Goal: Task Accomplishment & Management: Complete application form

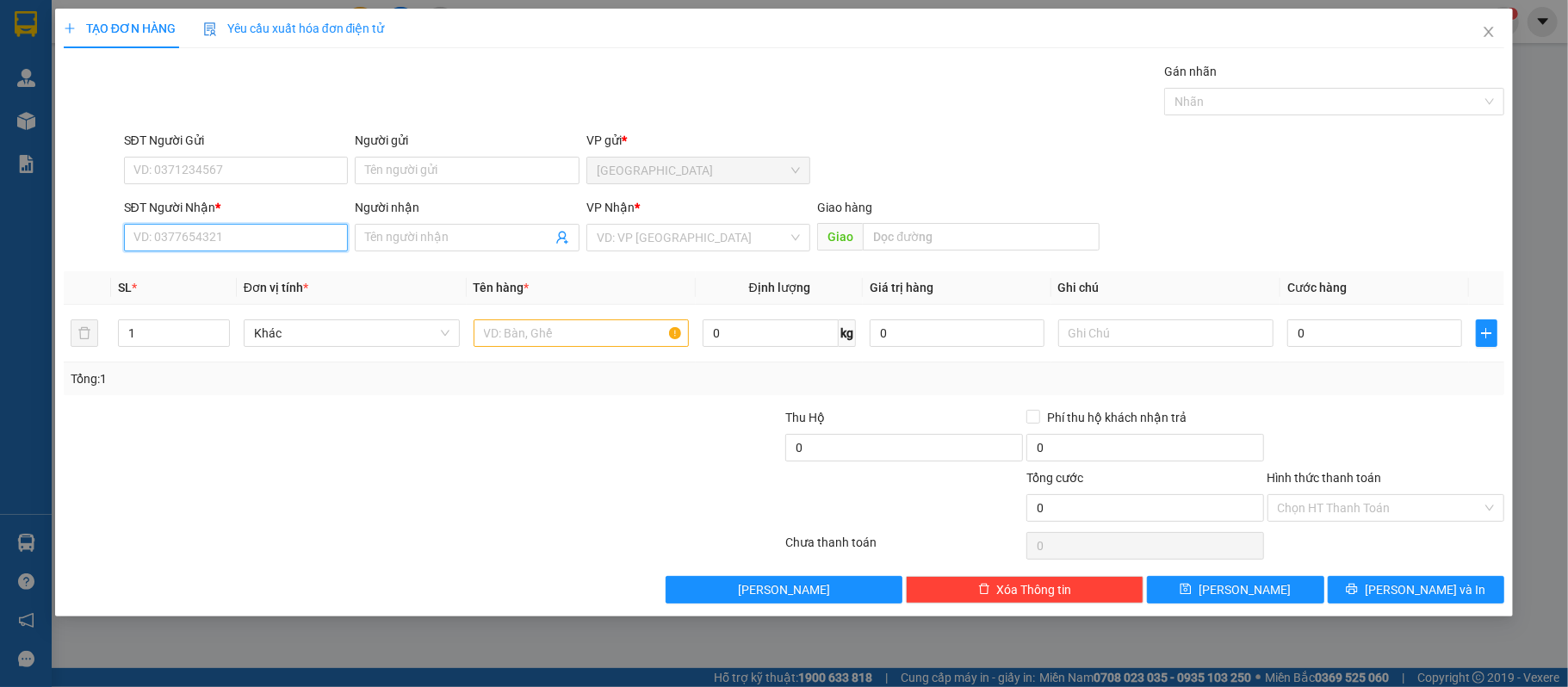
click at [314, 240] on input "SĐT Người Nhận *" at bounding box center [236, 238] width 225 height 28
type input "0978343785"
click at [220, 269] on div "0978343785 - thien hoa" at bounding box center [236, 273] width 204 height 19
type input "thien hoa"
type input "0978343785"
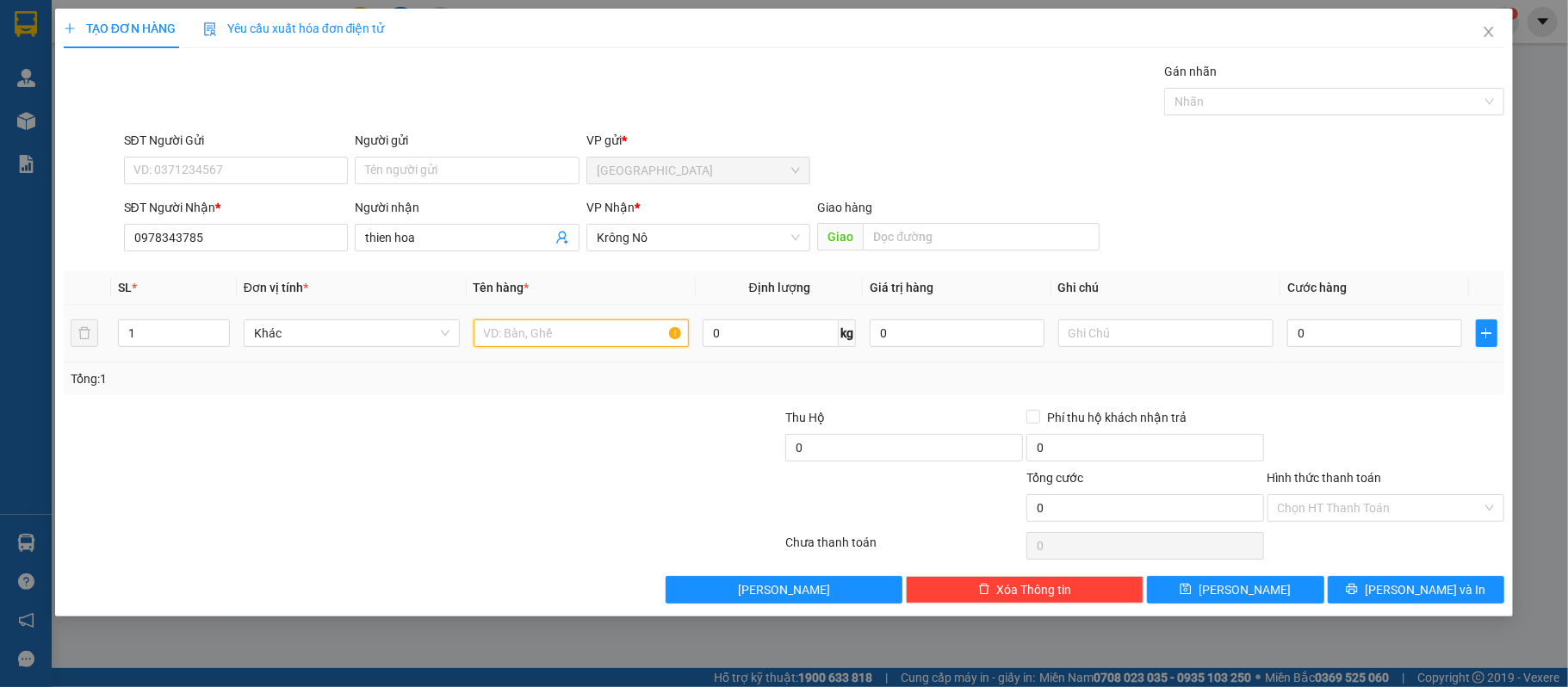
click at [633, 336] on input "text" at bounding box center [582, 333] width 216 height 28
type input "1 thùng"
click at [1366, 332] on input "0" at bounding box center [1374, 333] width 173 height 28
type input "10"
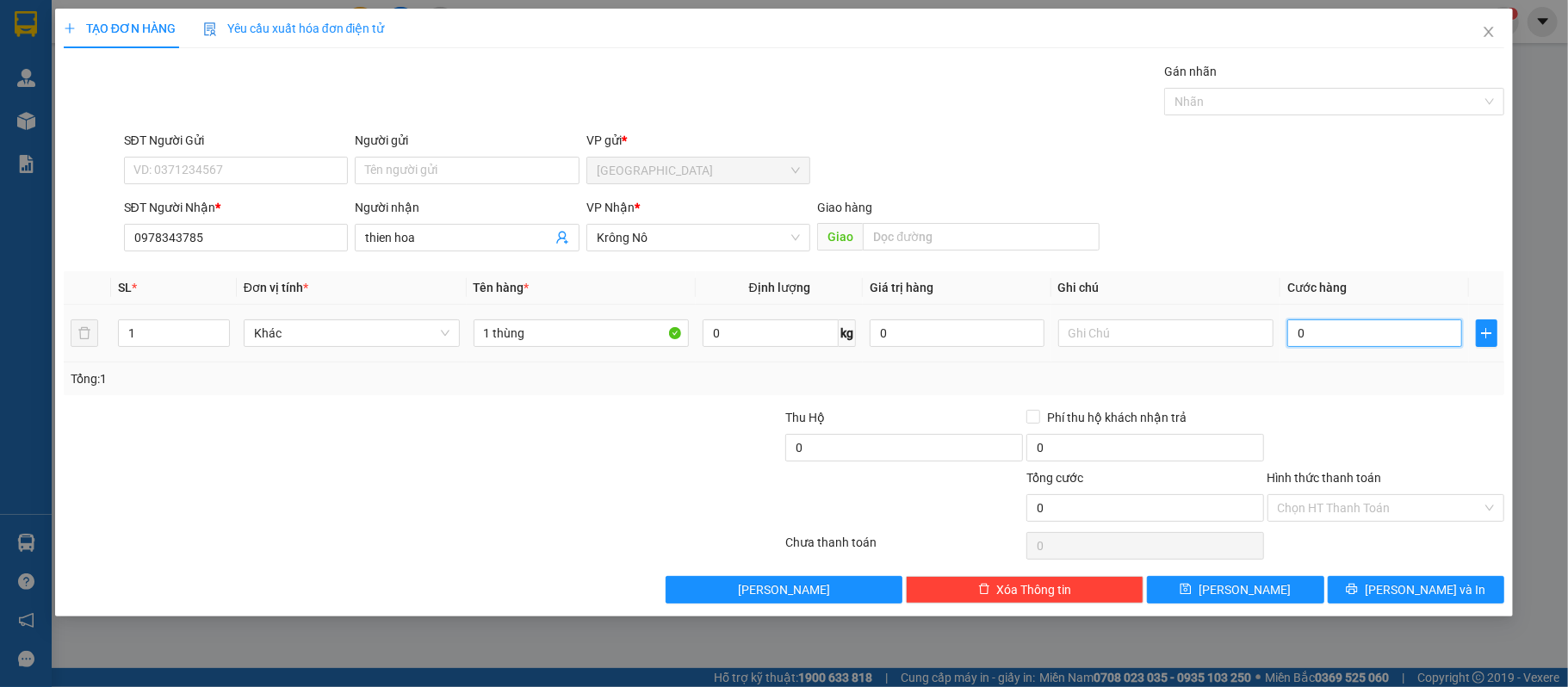
type input "10"
type input "100"
type input "1.000"
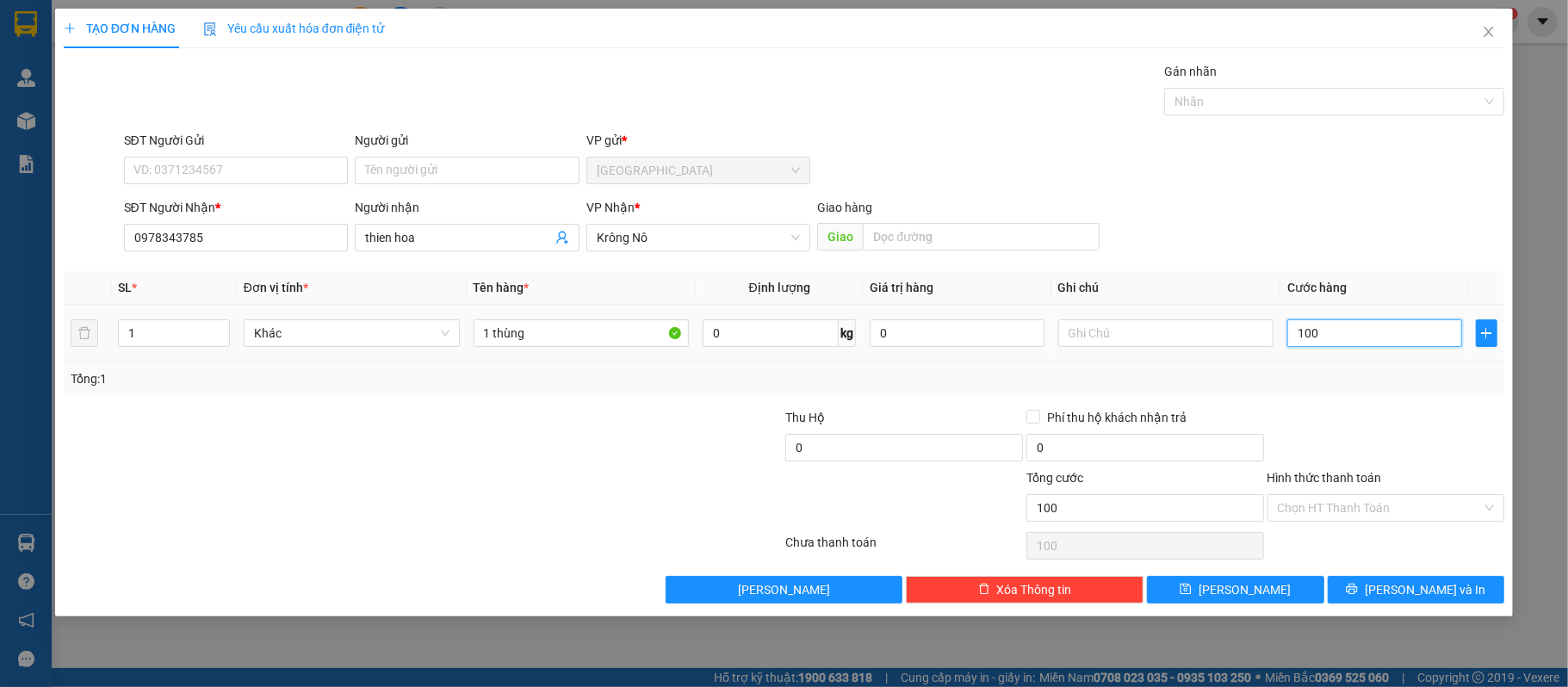
type input "1.000"
type input "10.000"
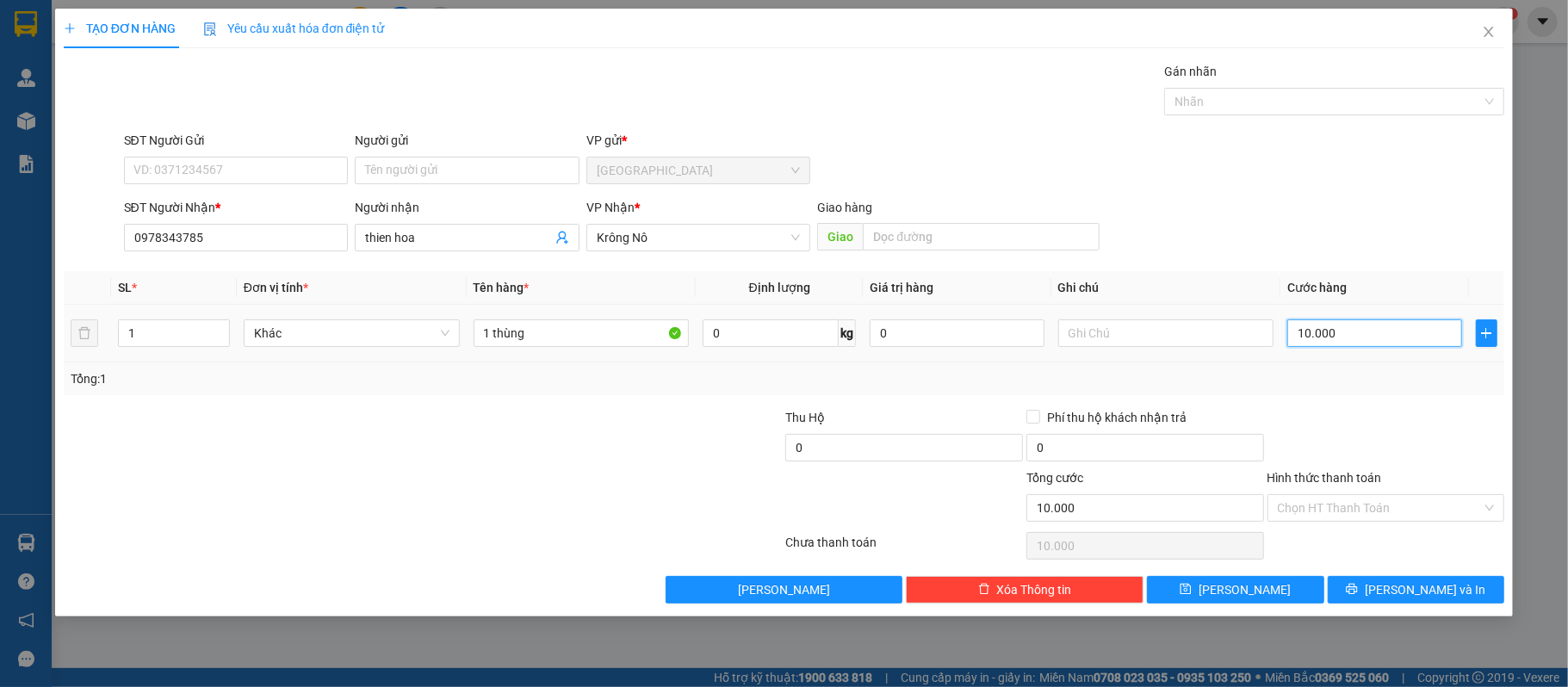
type input "100.000"
click at [1379, 587] on button "[PERSON_NAME] và In" at bounding box center [1416, 590] width 177 height 28
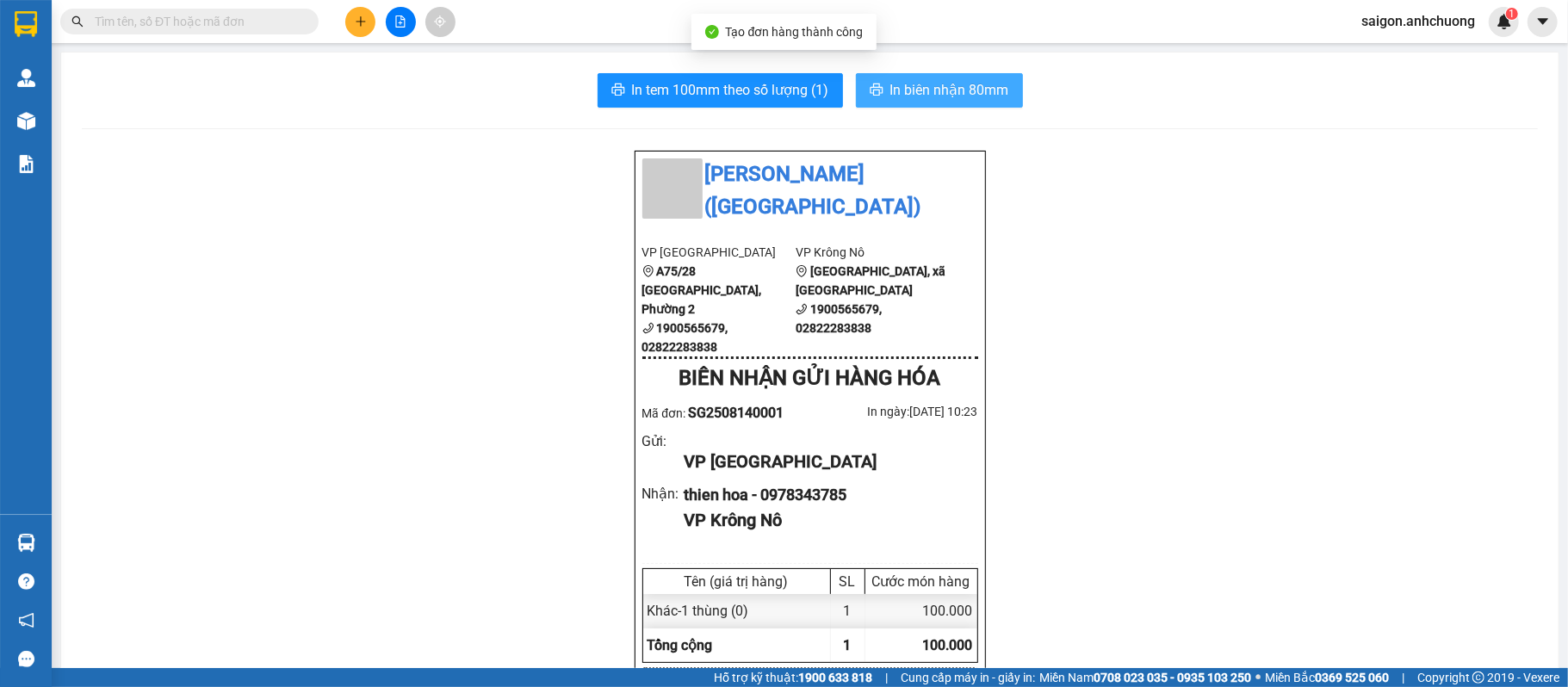
click at [946, 73] on button "In biên nhận 80mm" at bounding box center [939, 89] width 167 height 34
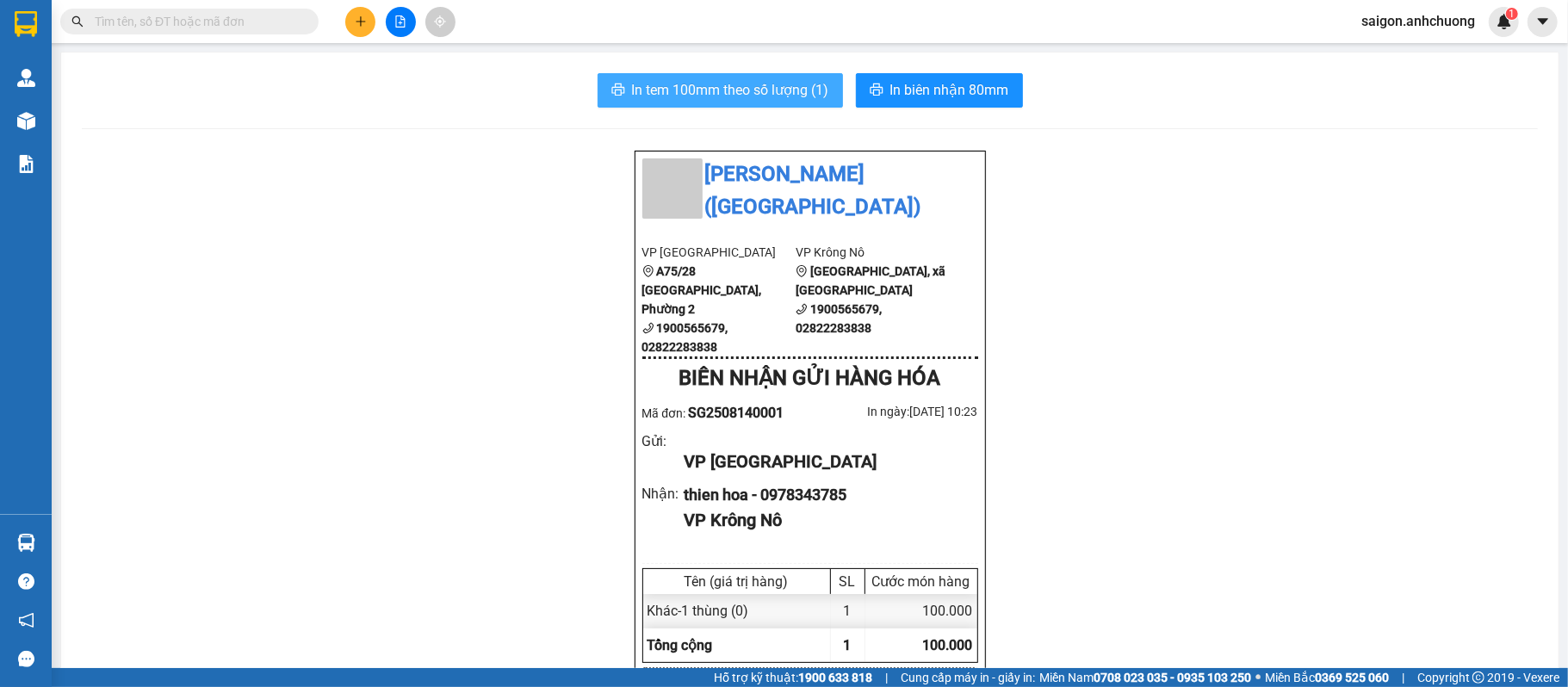
click at [673, 80] on span "In tem 100mm theo số lượng (1)" at bounding box center [730, 89] width 197 height 21
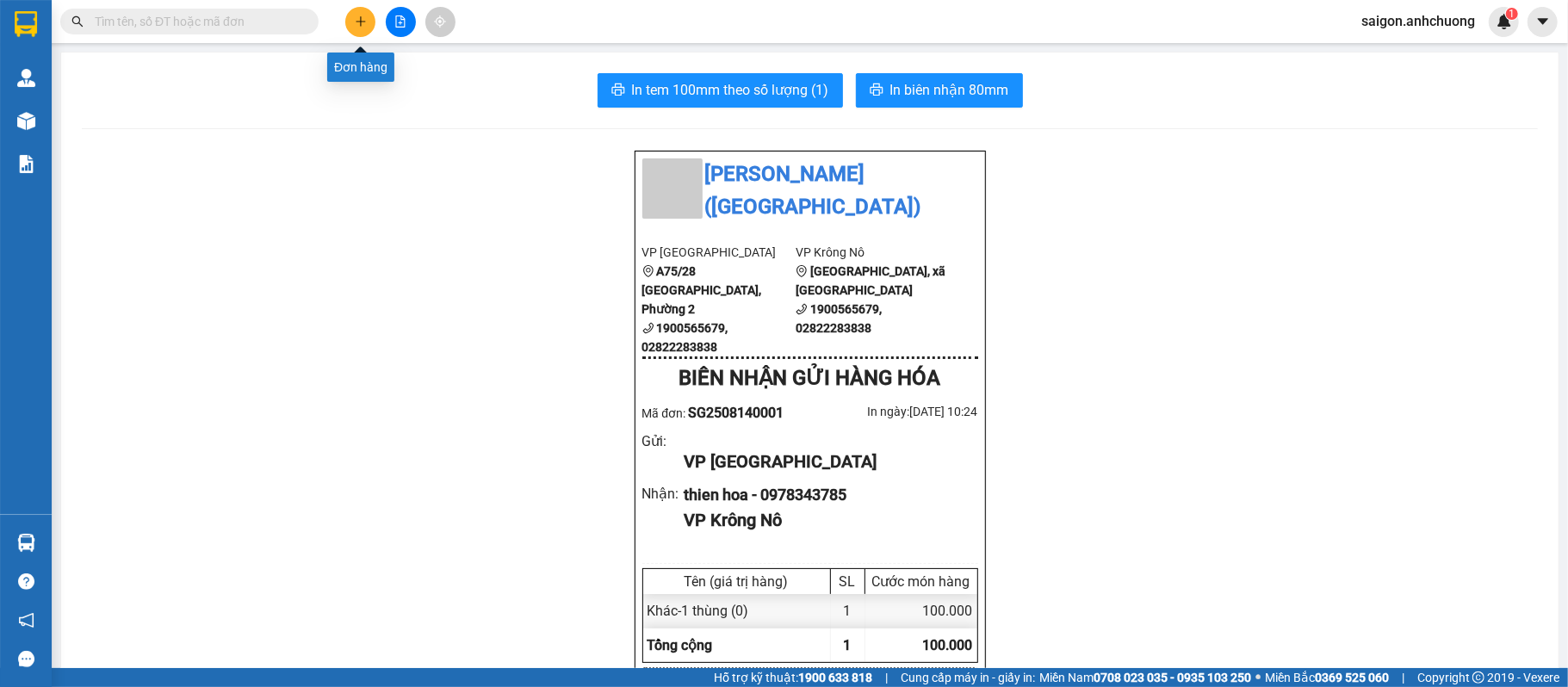
click at [364, 28] on button at bounding box center [360, 21] width 30 height 30
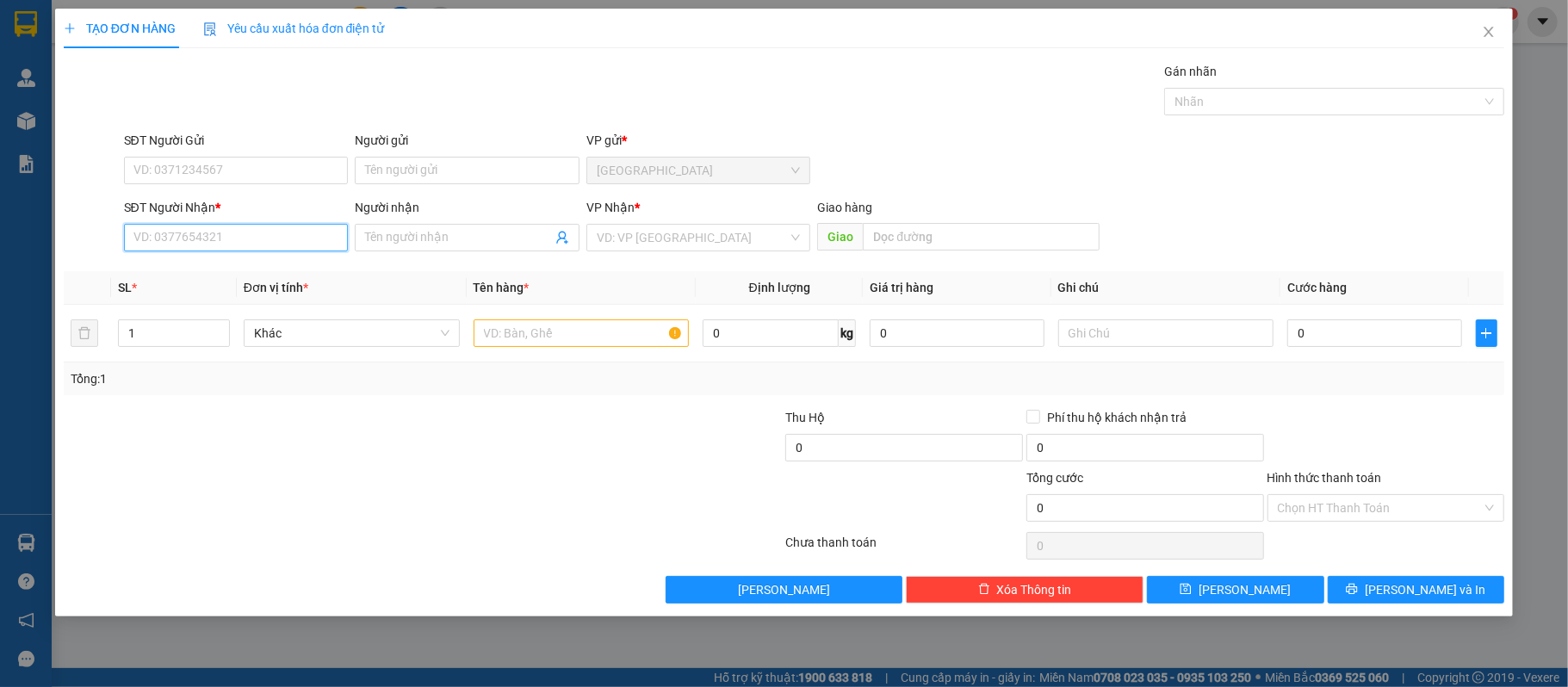
click at [207, 249] on input "SĐT Người Nhận *" at bounding box center [236, 238] width 225 height 28
type input "0358996792"
click at [632, 331] on input "text" at bounding box center [582, 333] width 216 height 28
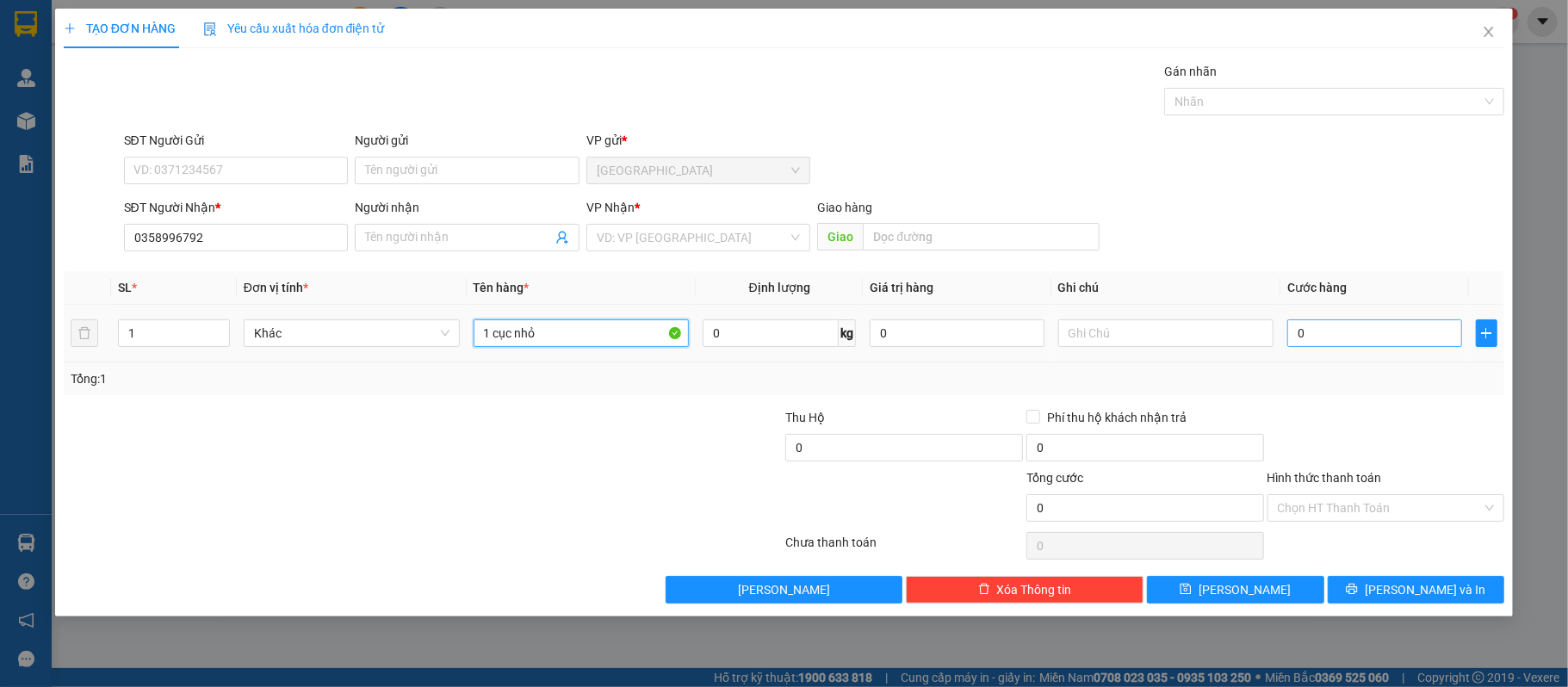
type input "1 cục nhỏ"
click at [1380, 334] on input "0" at bounding box center [1374, 333] width 173 height 28
type input "30"
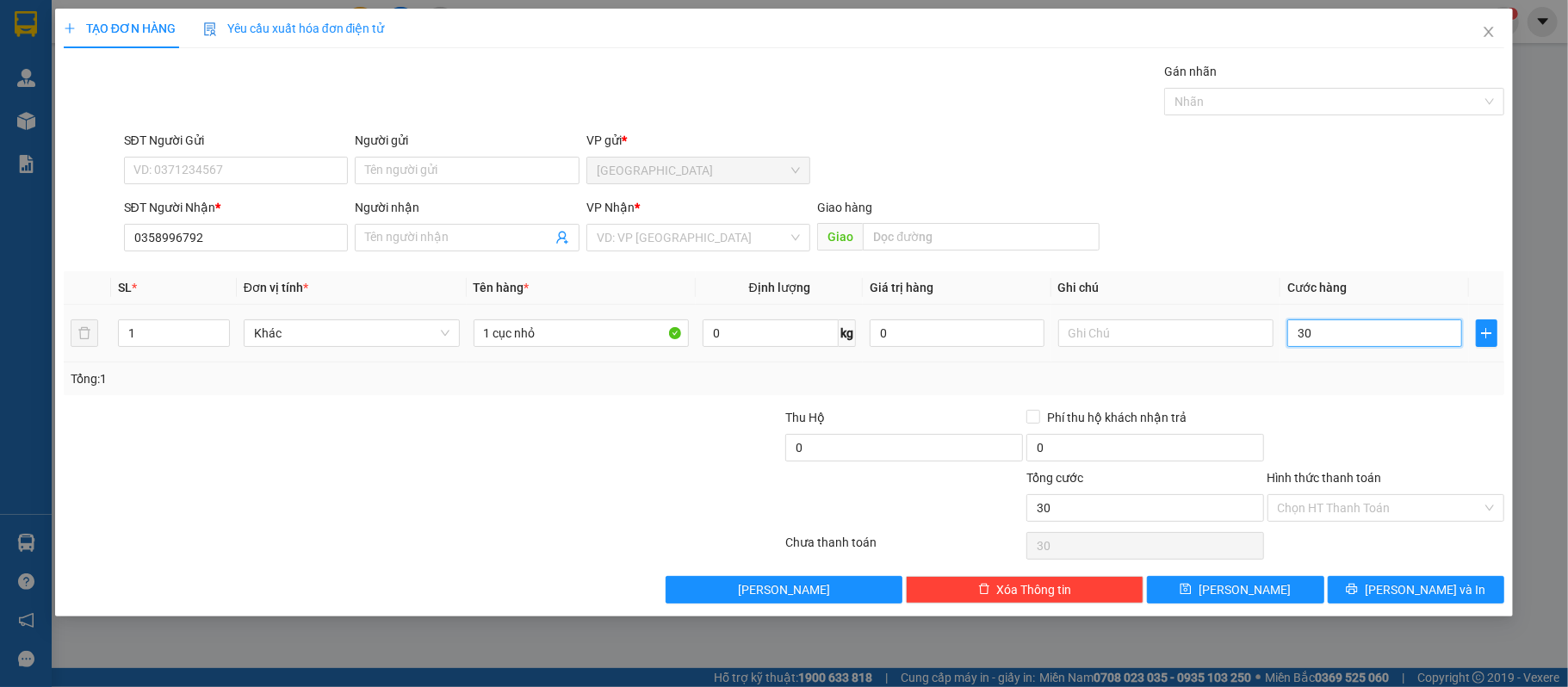
type input "300"
type input "3.000"
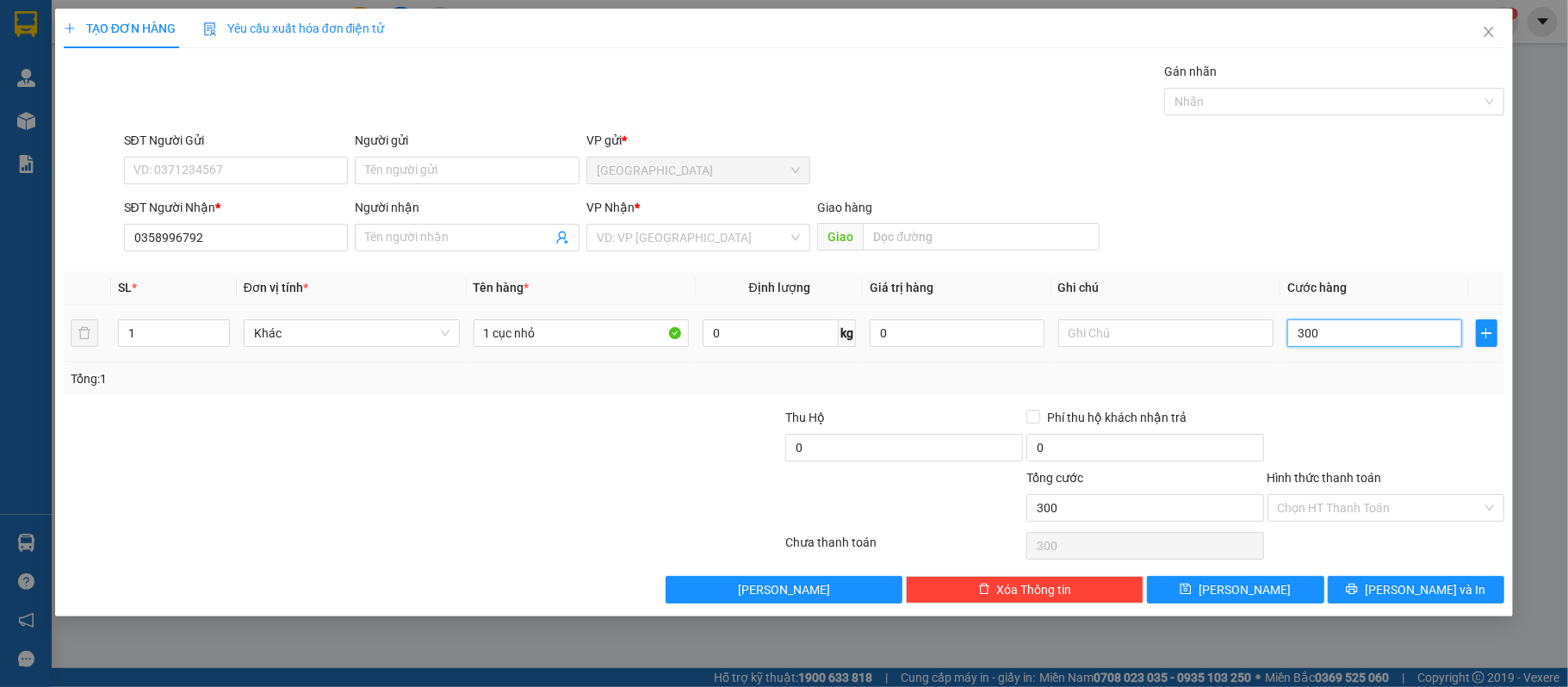
type input "3.000"
type input "30.000"
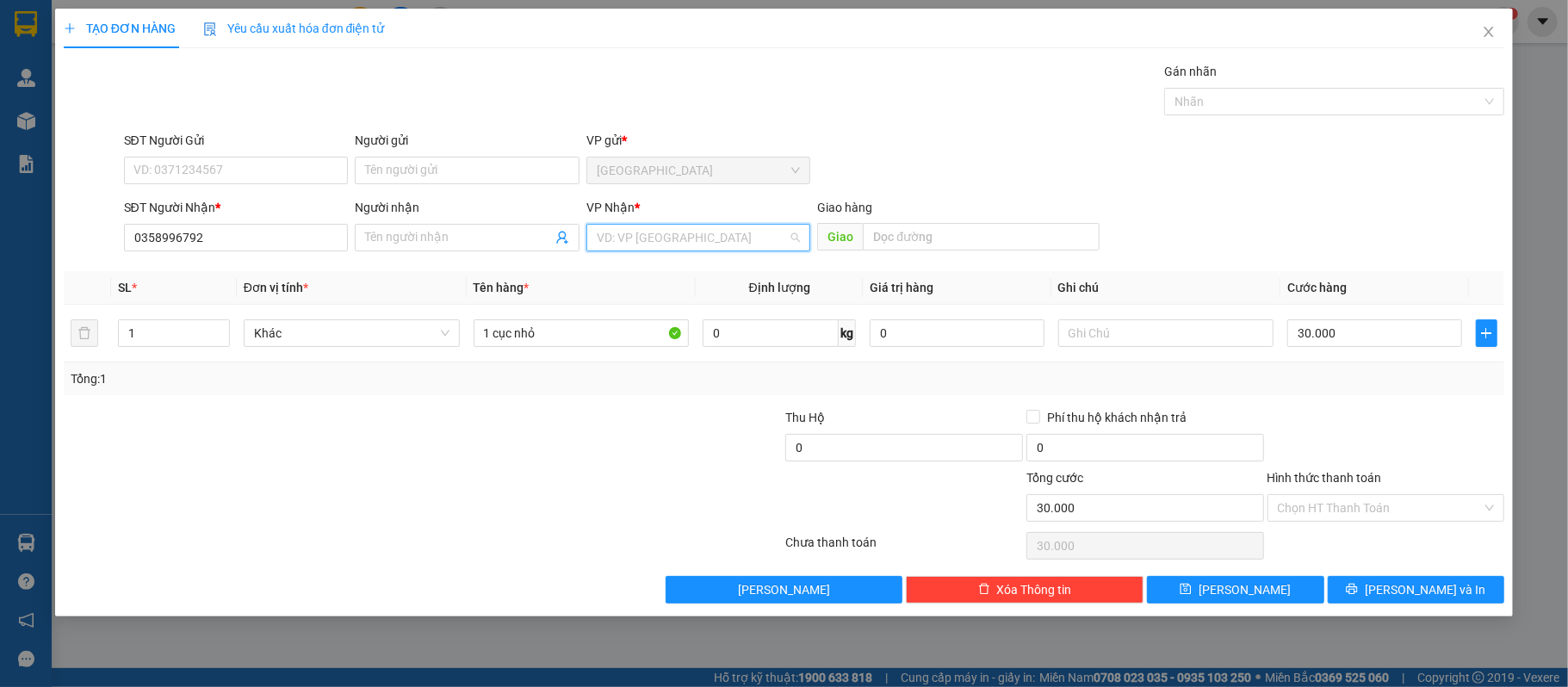
click at [713, 251] on input "search" at bounding box center [693, 238] width 192 height 26
type input "da"
click at [658, 295] on div "[PERSON_NAME]" at bounding box center [699, 300] width 204 height 19
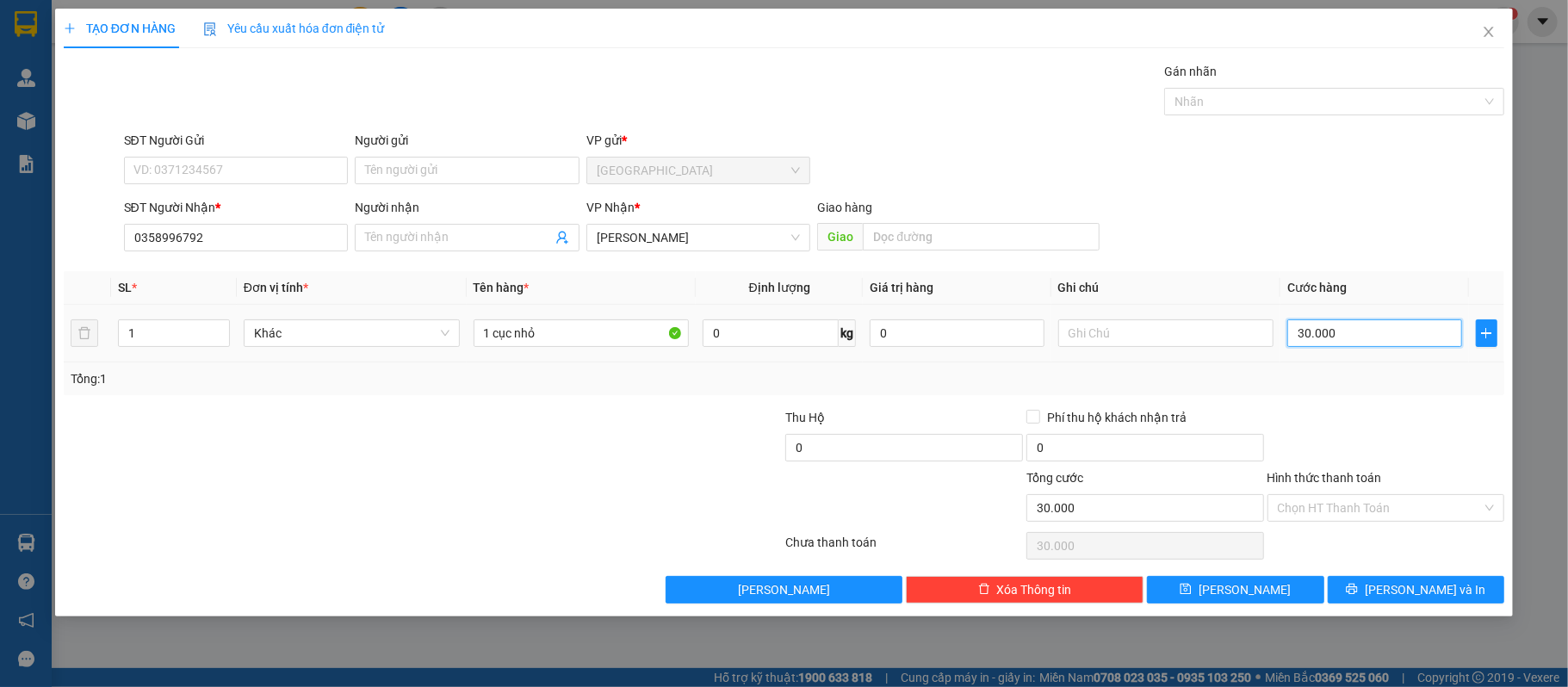
click at [1416, 339] on input "30.000" at bounding box center [1374, 333] width 173 height 28
type input "0.000"
type input "0"
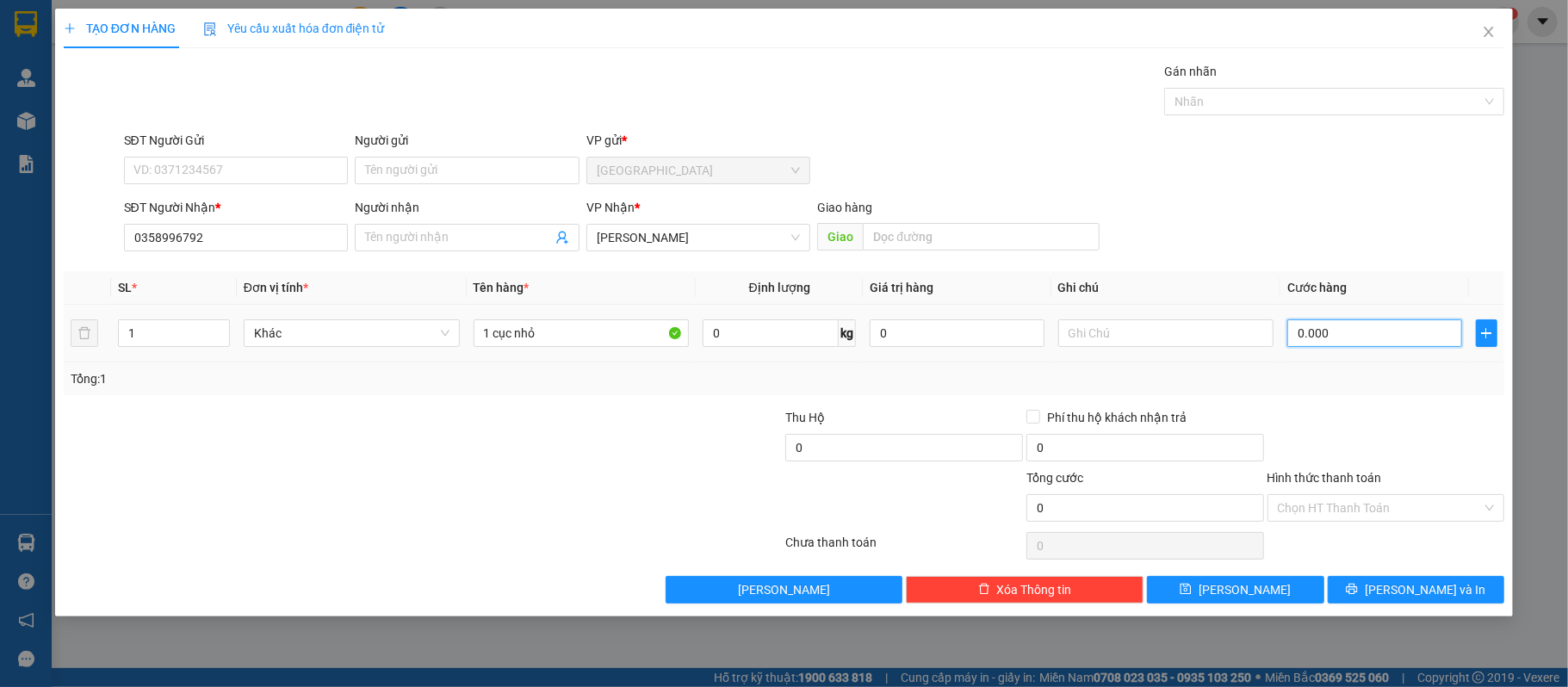
type input "30.000"
click at [226, 163] on input "SĐT Người Gửi" at bounding box center [236, 171] width 225 height 28
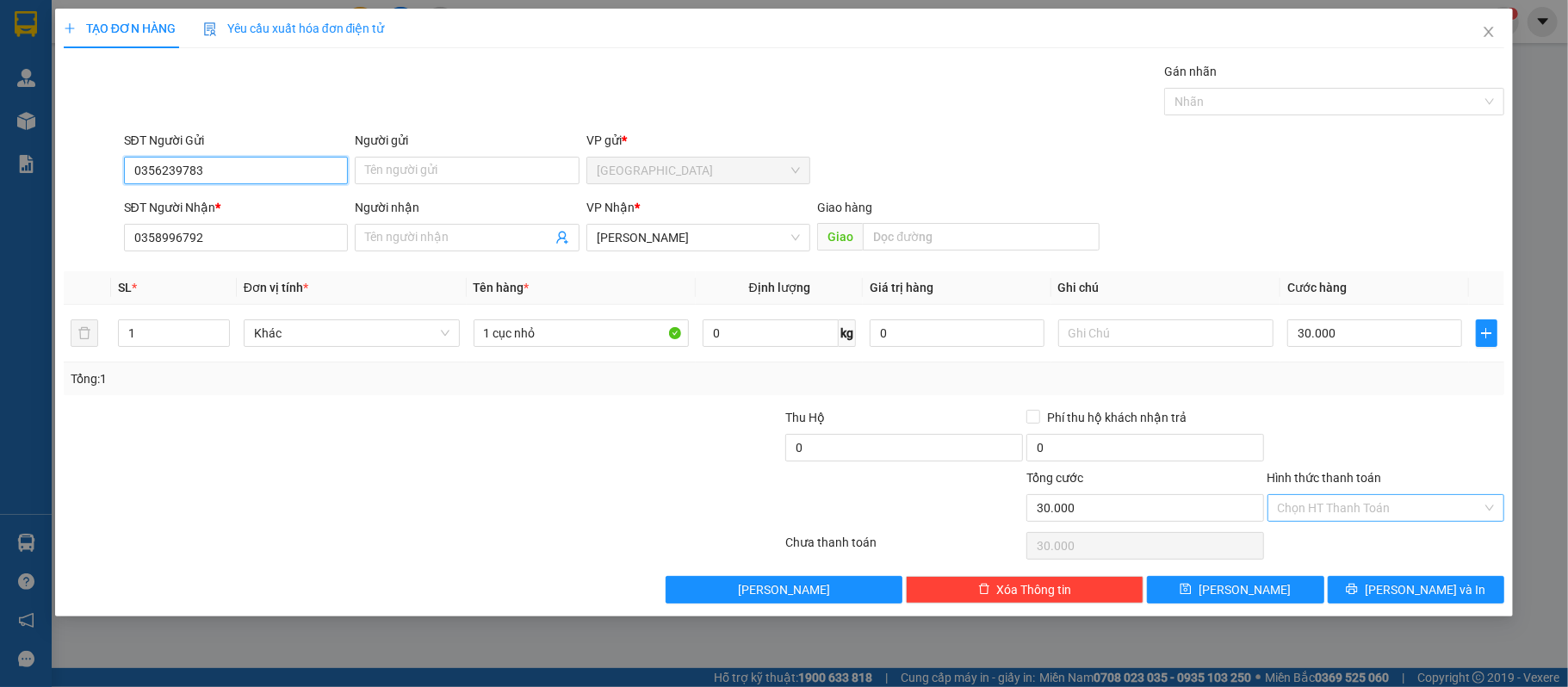
type input "0356239783"
click at [1441, 513] on input "Hình thức thanh toán" at bounding box center [1381, 508] width 205 height 26
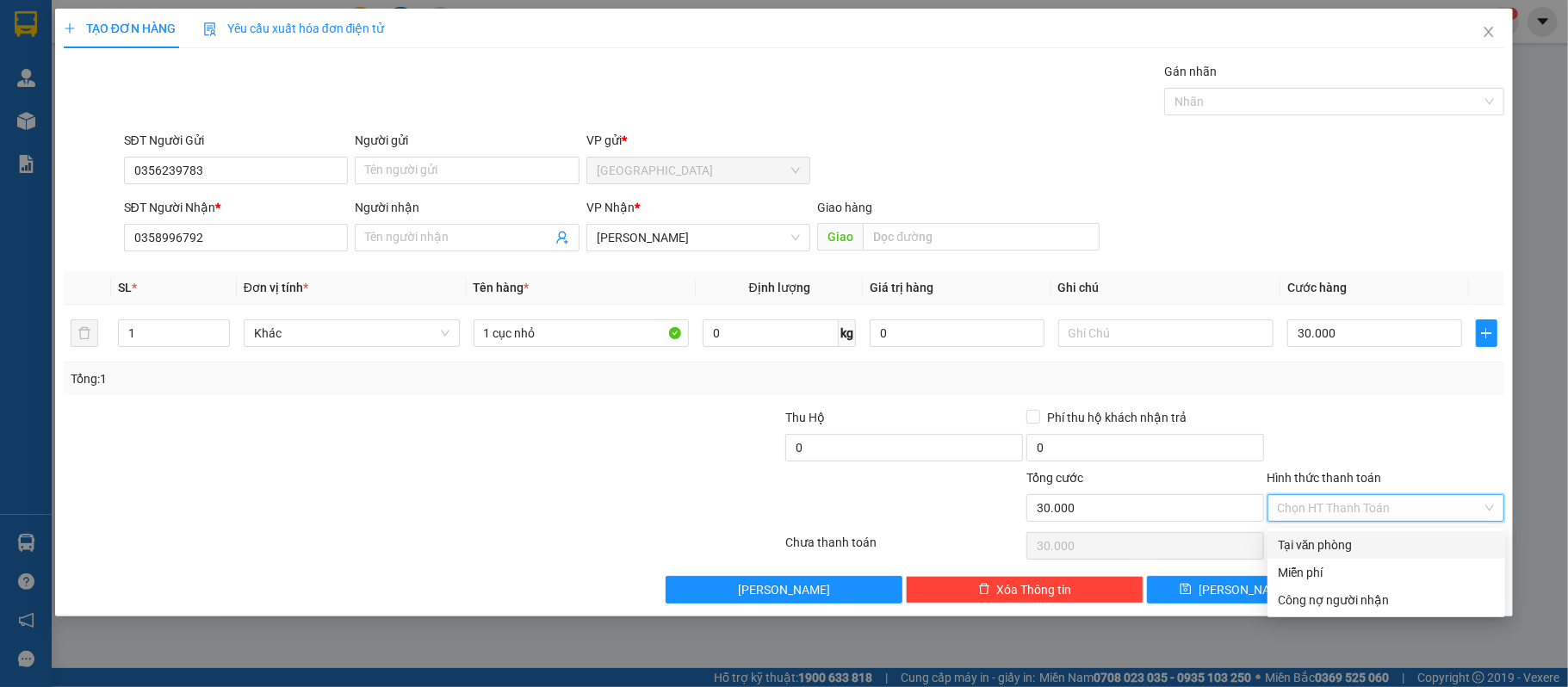
click at [1371, 553] on div "Tại văn phòng" at bounding box center [1386, 544] width 217 height 19
type input "0"
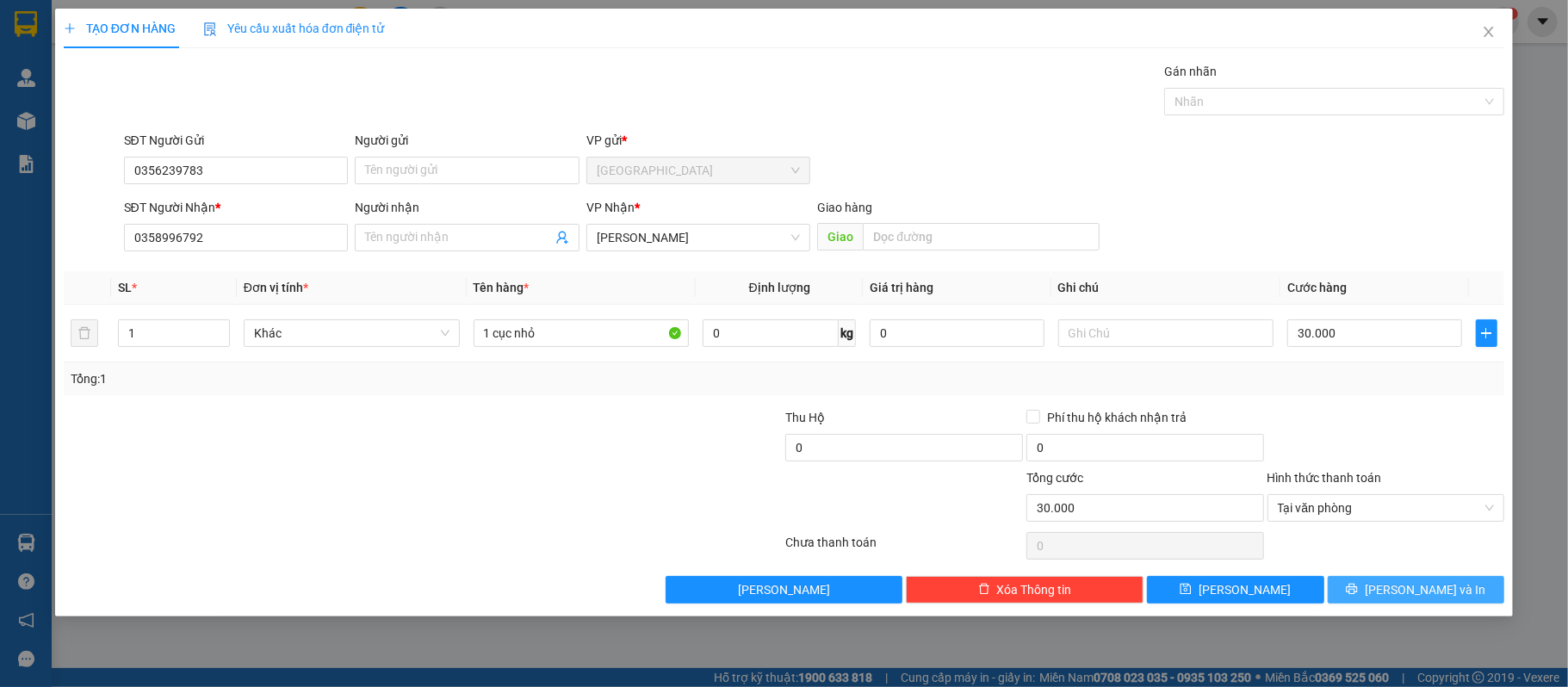
click at [1381, 597] on button "[PERSON_NAME] và In" at bounding box center [1416, 590] width 177 height 28
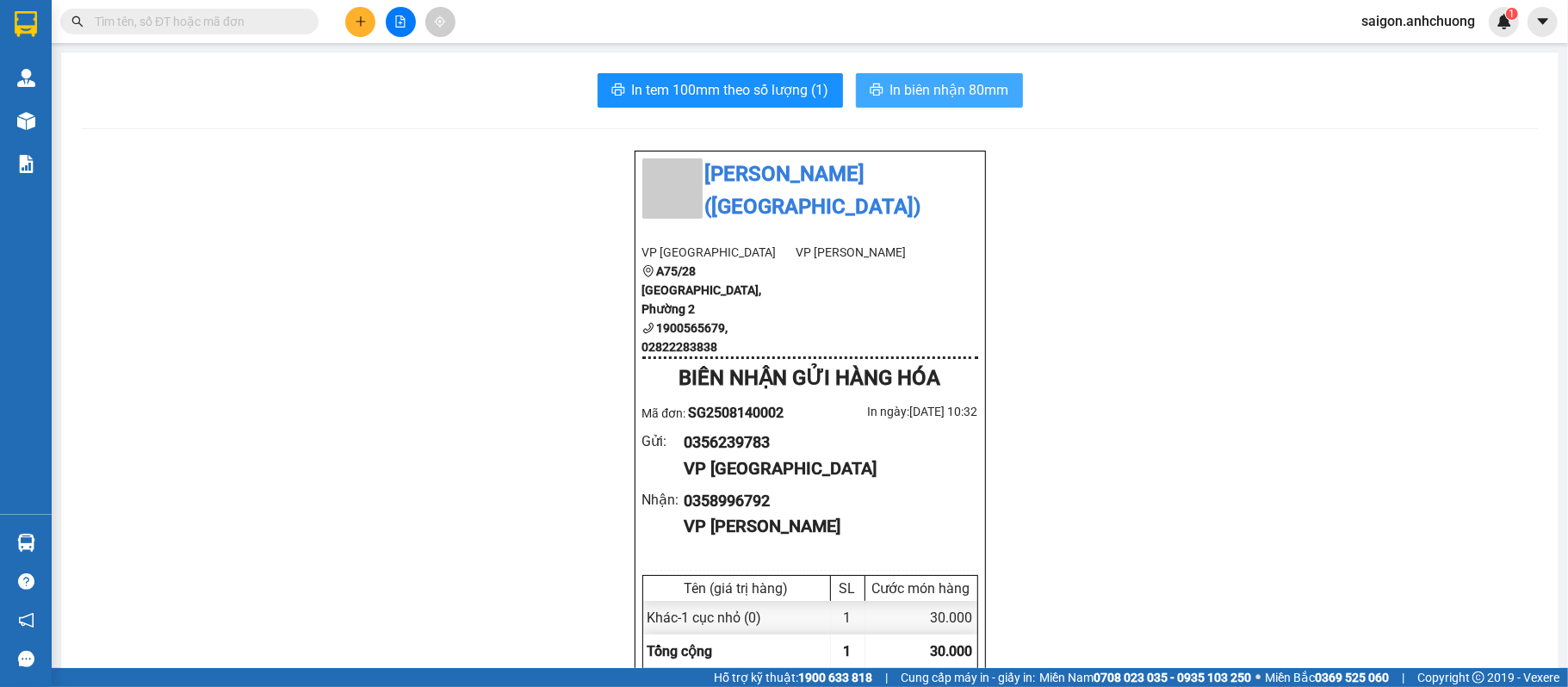
click at [927, 84] on span "In biên nhận 80mm" at bounding box center [949, 89] width 118 height 21
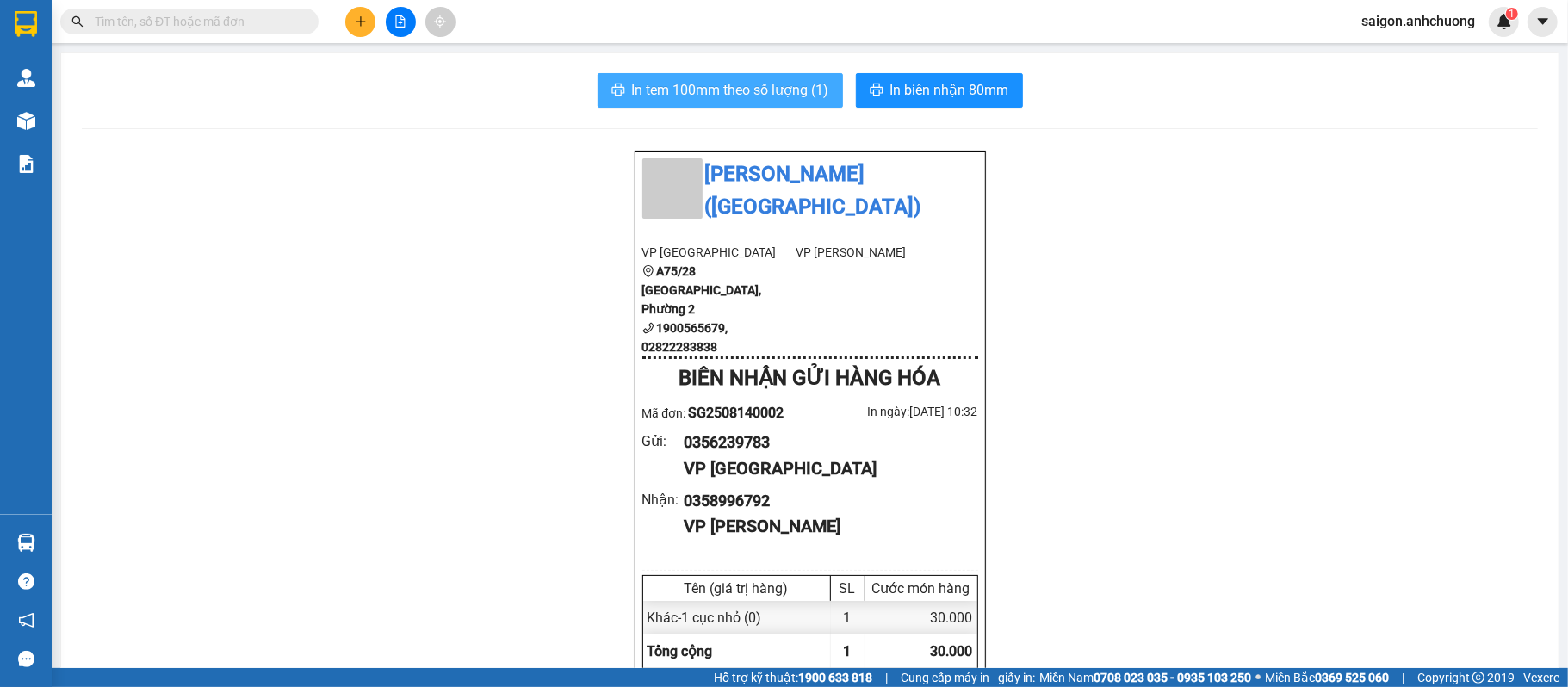
click at [728, 101] on span "In tem 100mm theo số lượng (1)" at bounding box center [730, 89] width 197 height 21
click at [711, 104] on button "In tem 100mm theo số lượng (1)" at bounding box center [720, 89] width 245 height 34
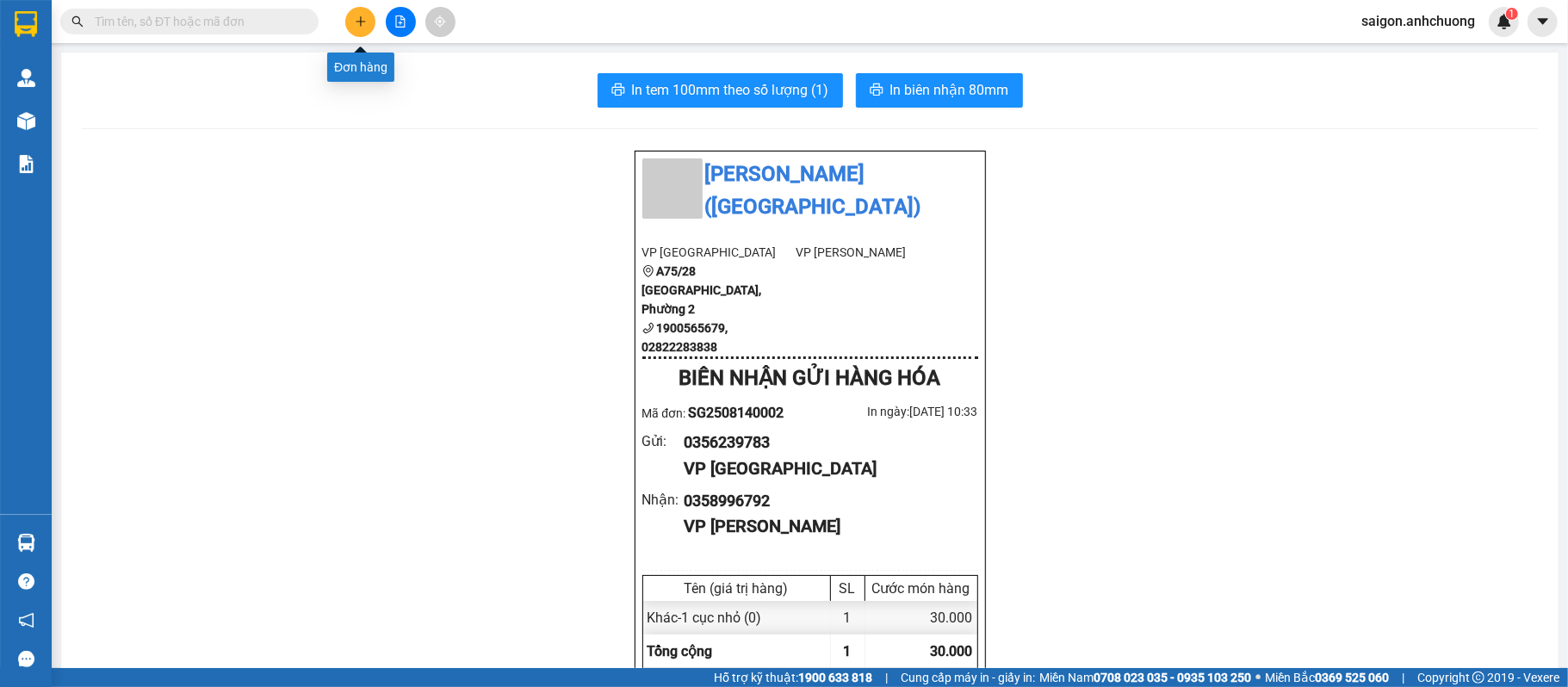
click at [362, 24] on icon "plus" at bounding box center [360, 21] width 12 height 12
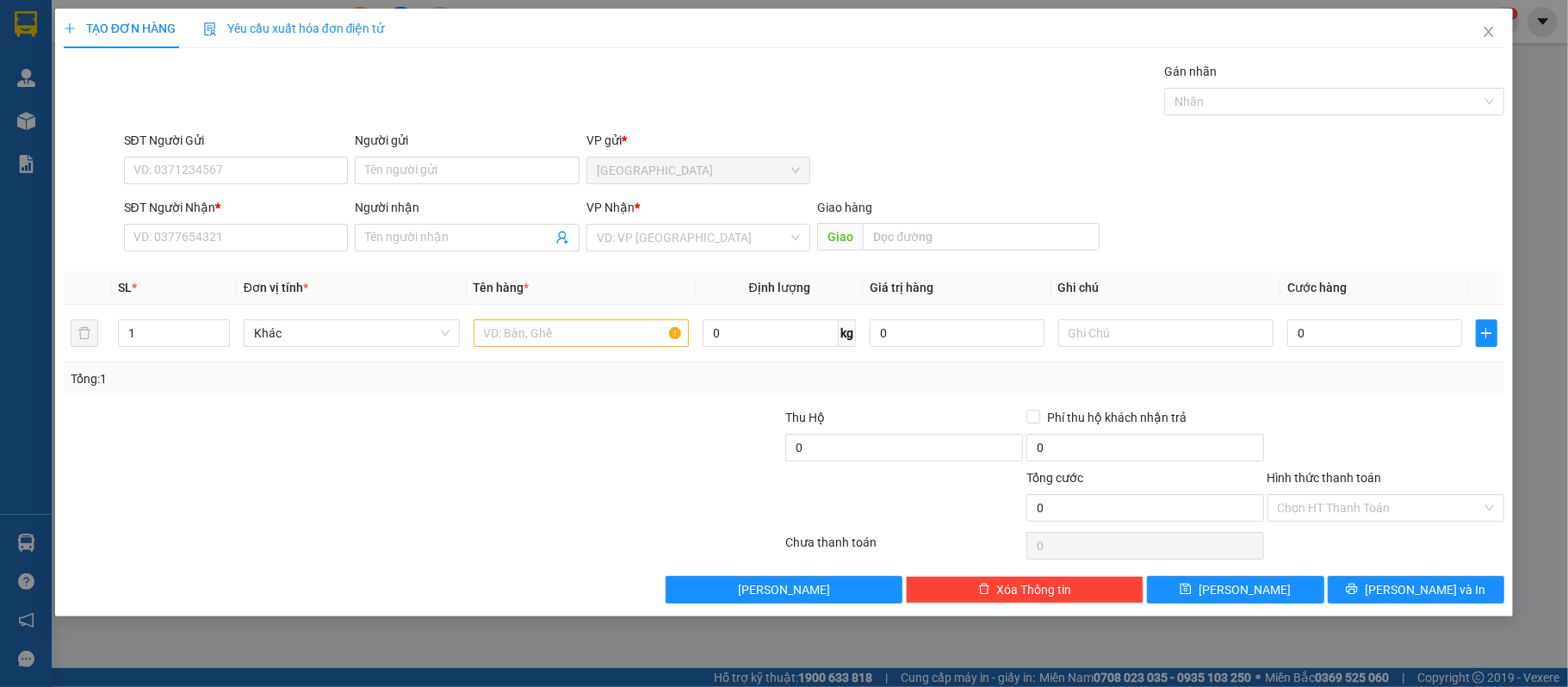
click at [250, 260] on div "Transit Pickup Surcharge Ids Transit Deliver Surcharge Ids Transit Deliver Surc…" at bounding box center [784, 332] width 1441 height 542
click at [253, 245] on input "SĐT Người Nhận *" at bounding box center [236, 238] width 225 height 28
click at [262, 244] on input "097887236" at bounding box center [236, 238] width 225 height 28
type input "9"
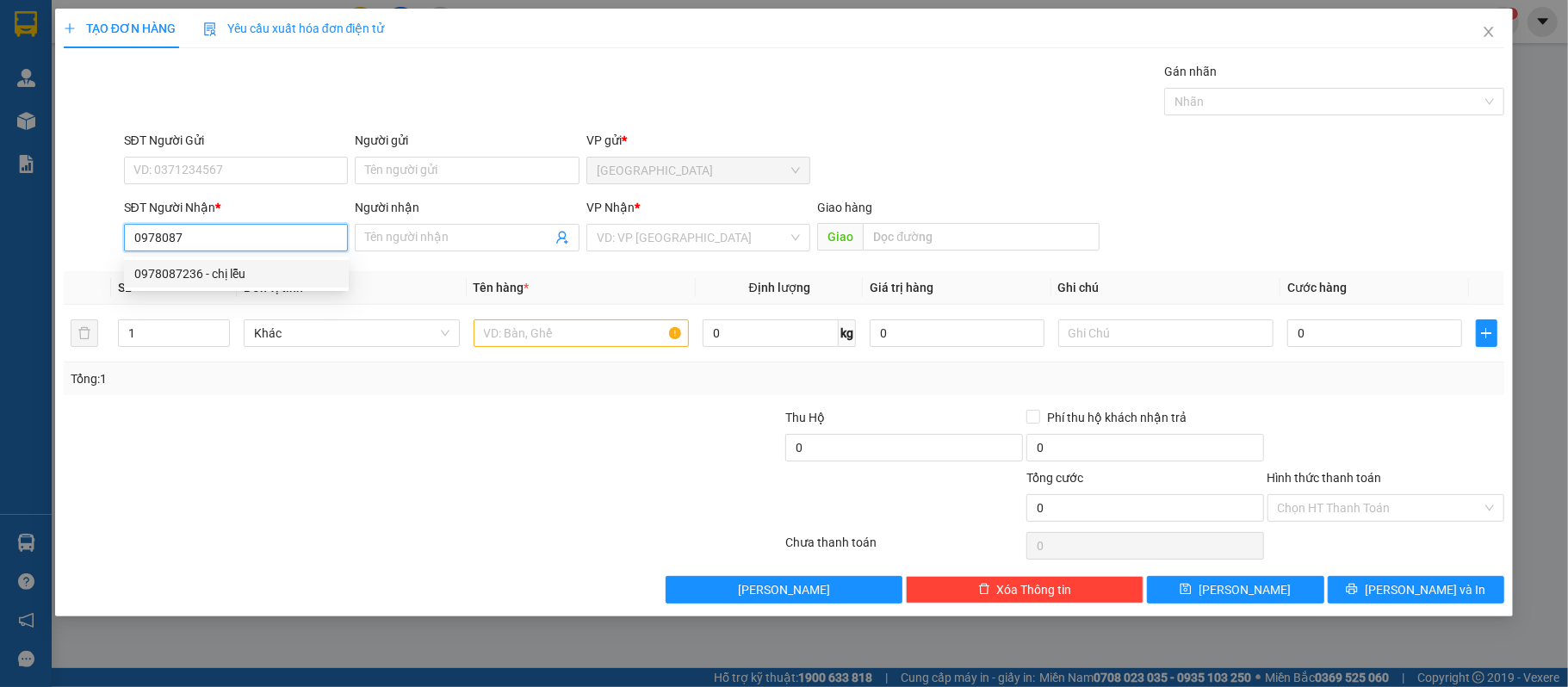
click at [224, 279] on div "0978087236 - chị lễu" at bounding box center [236, 273] width 204 height 19
type input "0978087236"
type input "chị lễu"
type input "0978087236"
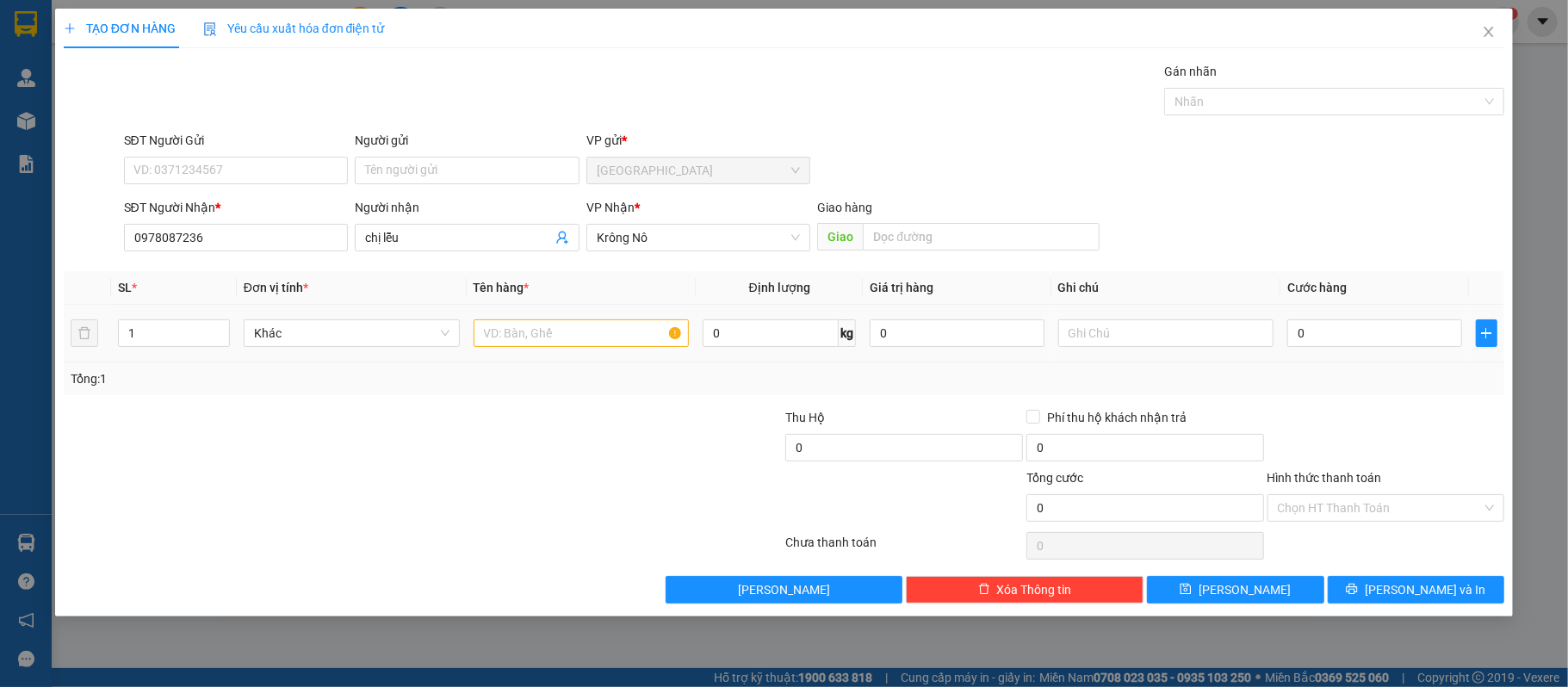
click at [594, 352] on td at bounding box center [581, 334] width 229 height 58
click at [592, 331] on input "text" at bounding box center [582, 333] width 216 height 28
type input "1 thùng"
click at [1366, 305] on th "Cước hàng" at bounding box center [1374, 288] width 187 height 34
click at [1371, 328] on input "0" at bounding box center [1374, 333] width 173 height 28
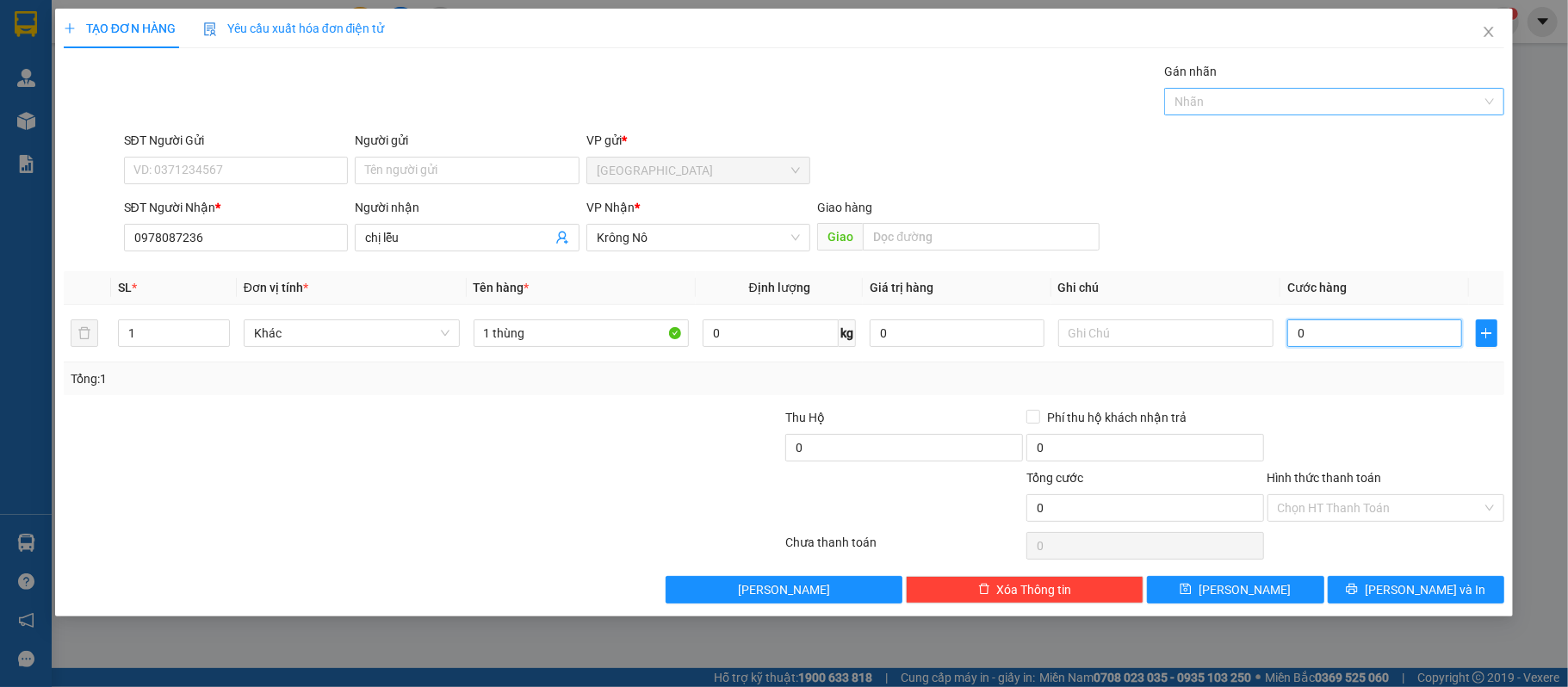
type input "5"
type input "50"
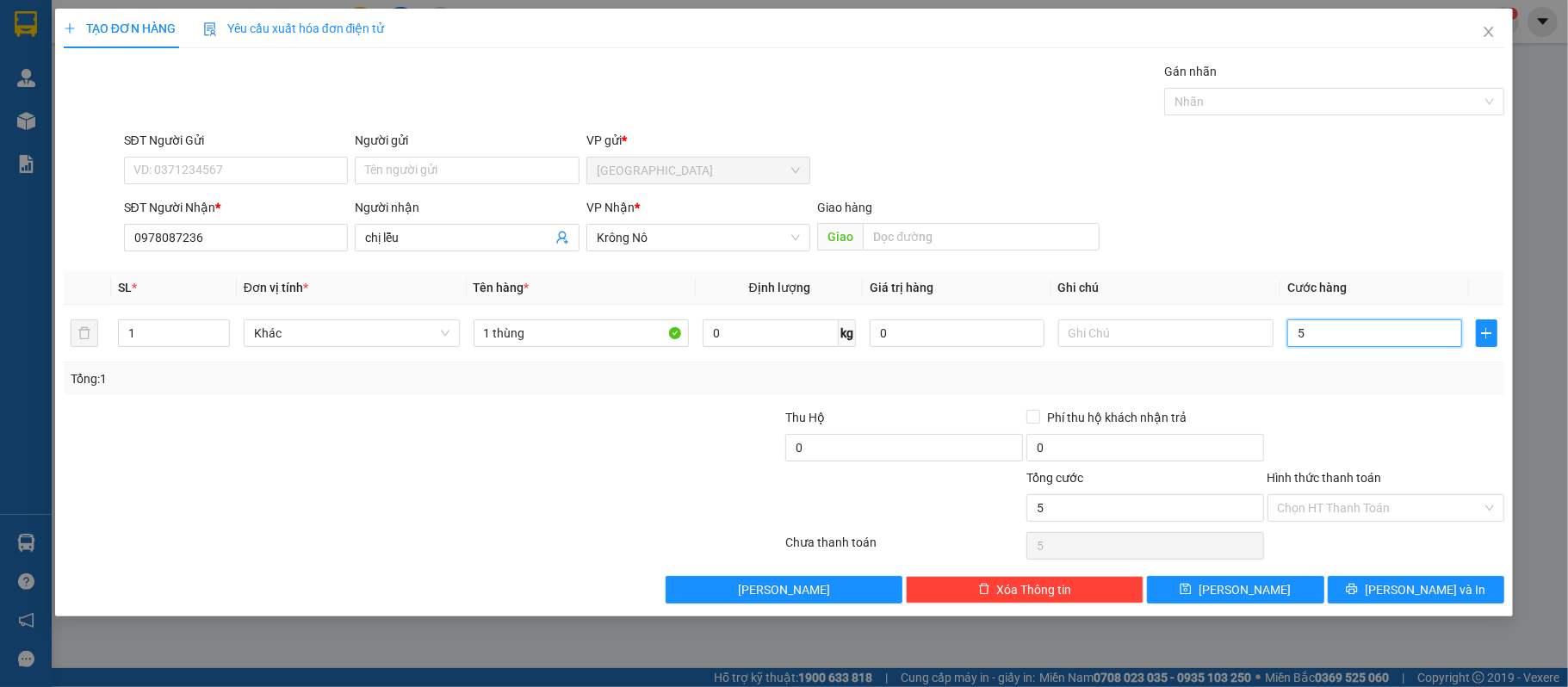
type input "50"
type input "50.000"
click at [1299, 222] on div "SĐT Người Nhận * 0978087236 Người nhận chị lễu VP Nhận * Krông Nô Giao hàng Giao" at bounding box center [814, 227] width 1388 height 61
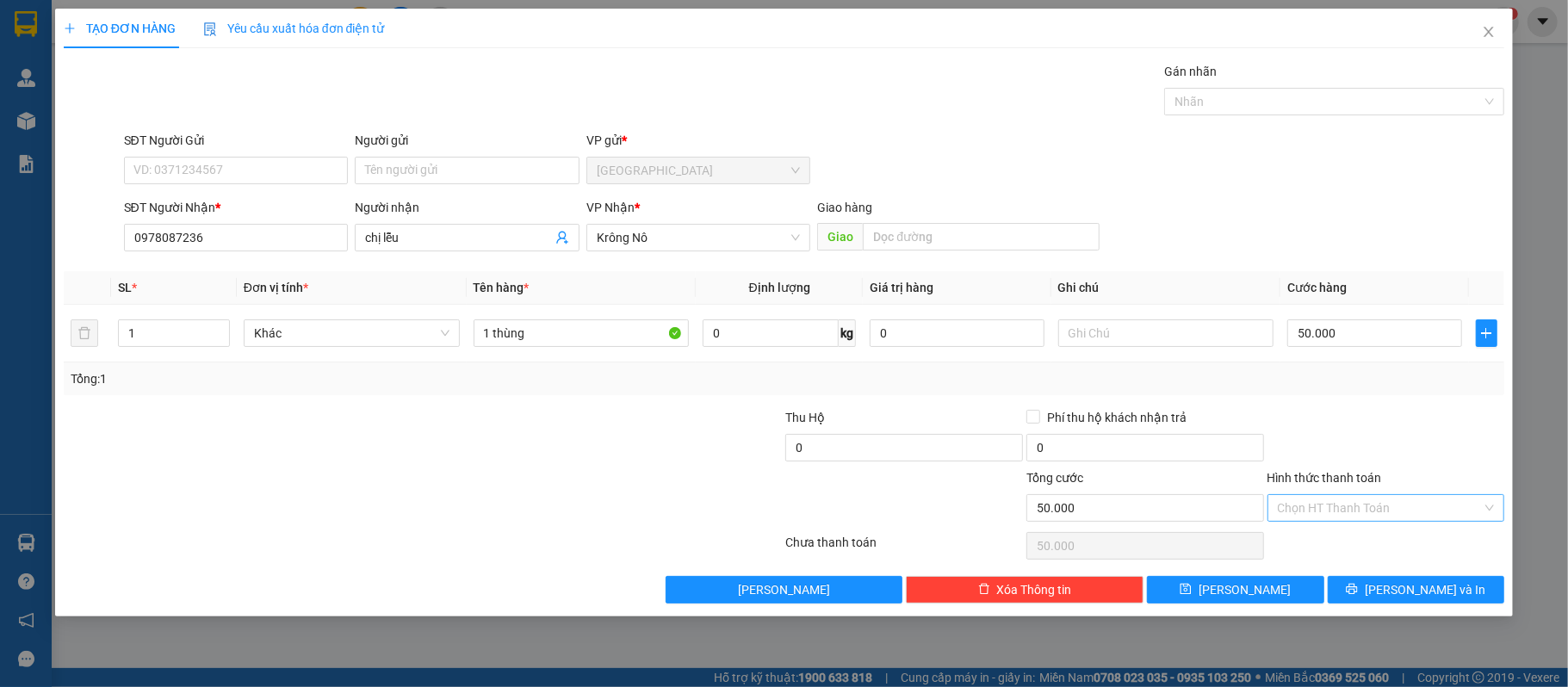
click at [1371, 498] on input "Hình thức thanh toán" at bounding box center [1381, 508] width 205 height 26
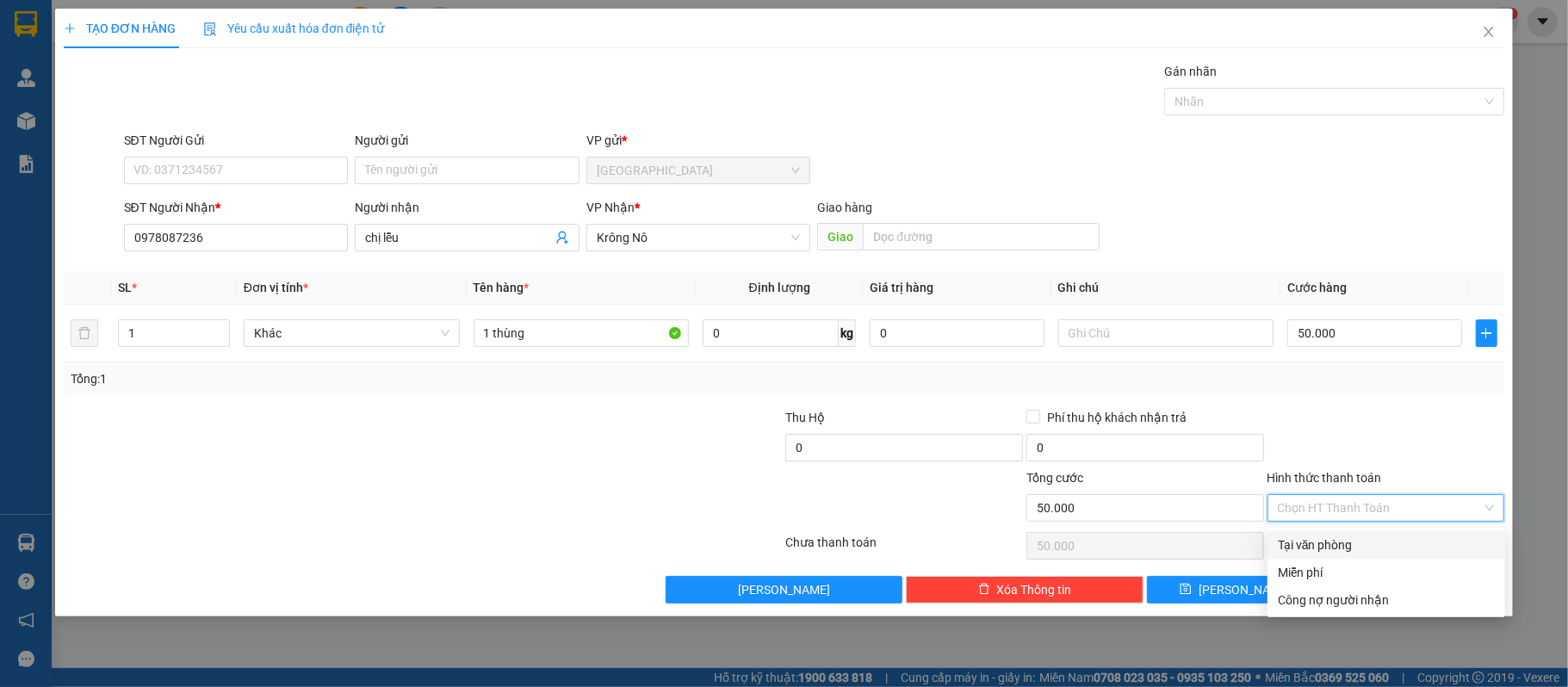
click at [1339, 437] on div at bounding box center [1386, 438] width 241 height 61
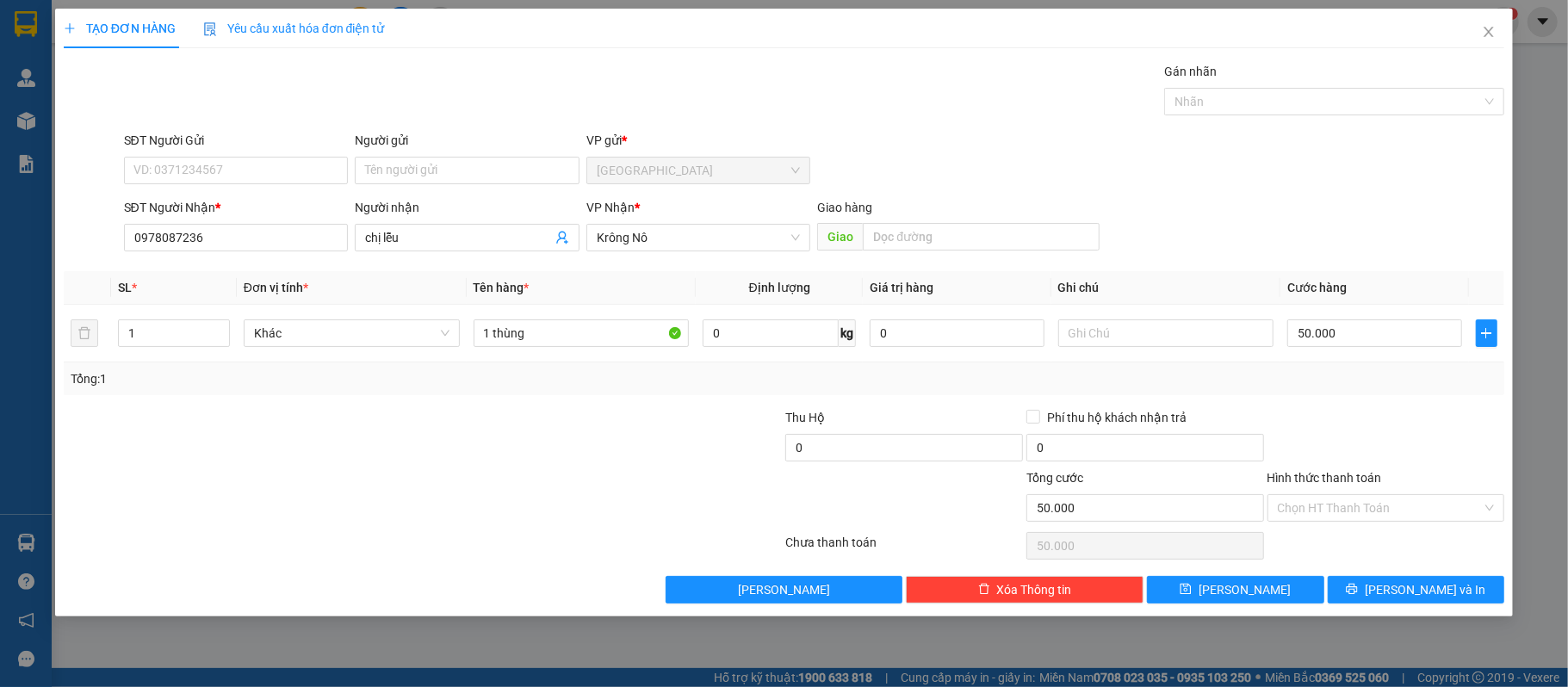
click at [246, 187] on div "SĐT Người Gửi VD: 0371234567" at bounding box center [236, 160] width 225 height 61
click at [239, 159] on input "SĐT Người Gửi" at bounding box center [236, 171] width 225 height 28
click at [370, 431] on div at bounding box center [302, 438] width 481 height 61
drag, startPoint x: 1275, startPoint y: 472, endPoint x: 1416, endPoint y: 480, distance: 141.2
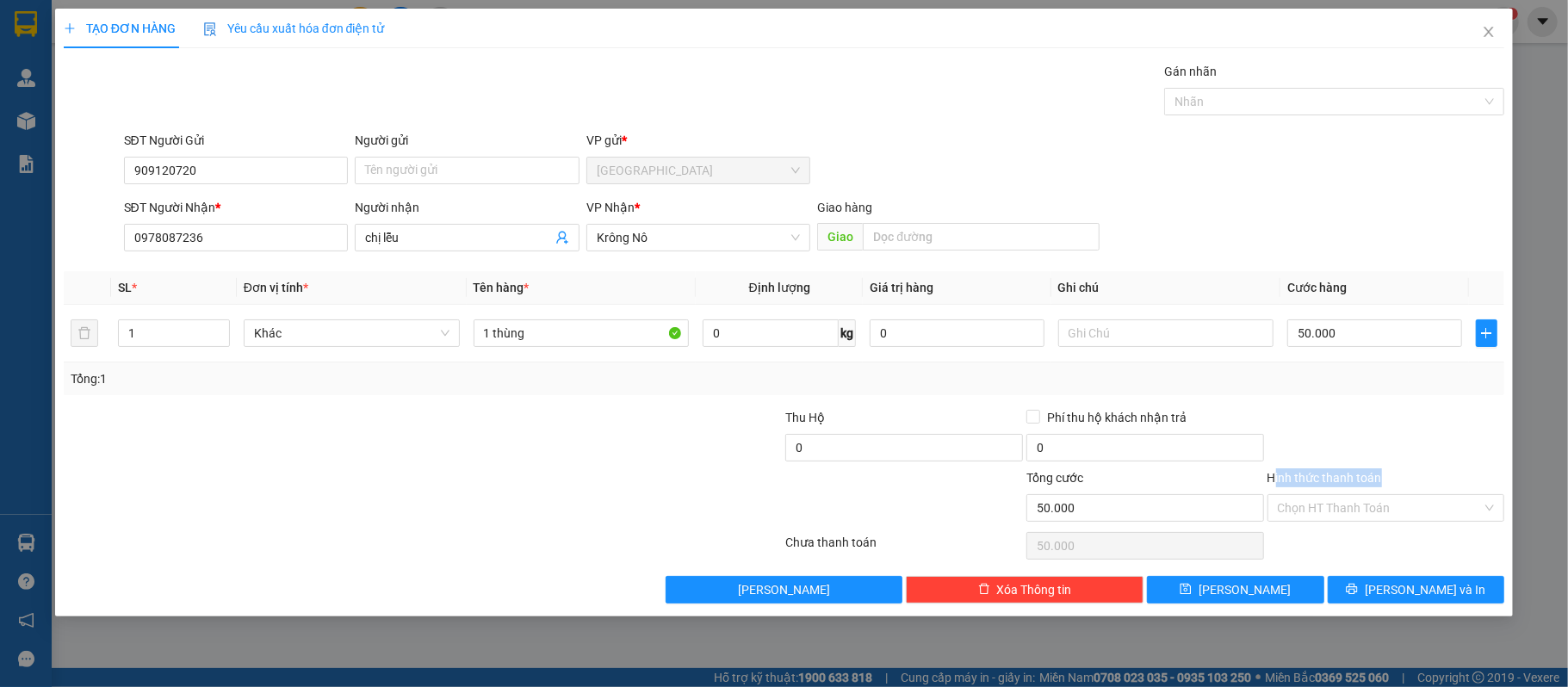
click at [1416, 480] on div "Hình thức thanh toán" at bounding box center [1386, 481] width 238 height 26
click at [1343, 479] on label "Hình thức thanh toán" at bounding box center [1325, 477] width 115 height 14
click at [1343, 495] on input "Hình thức thanh toán" at bounding box center [1381, 508] width 205 height 26
click at [1343, 479] on label "Hình thức thanh toán" at bounding box center [1325, 477] width 115 height 14
click at [1343, 495] on input "Hình thức thanh toán" at bounding box center [1381, 508] width 205 height 26
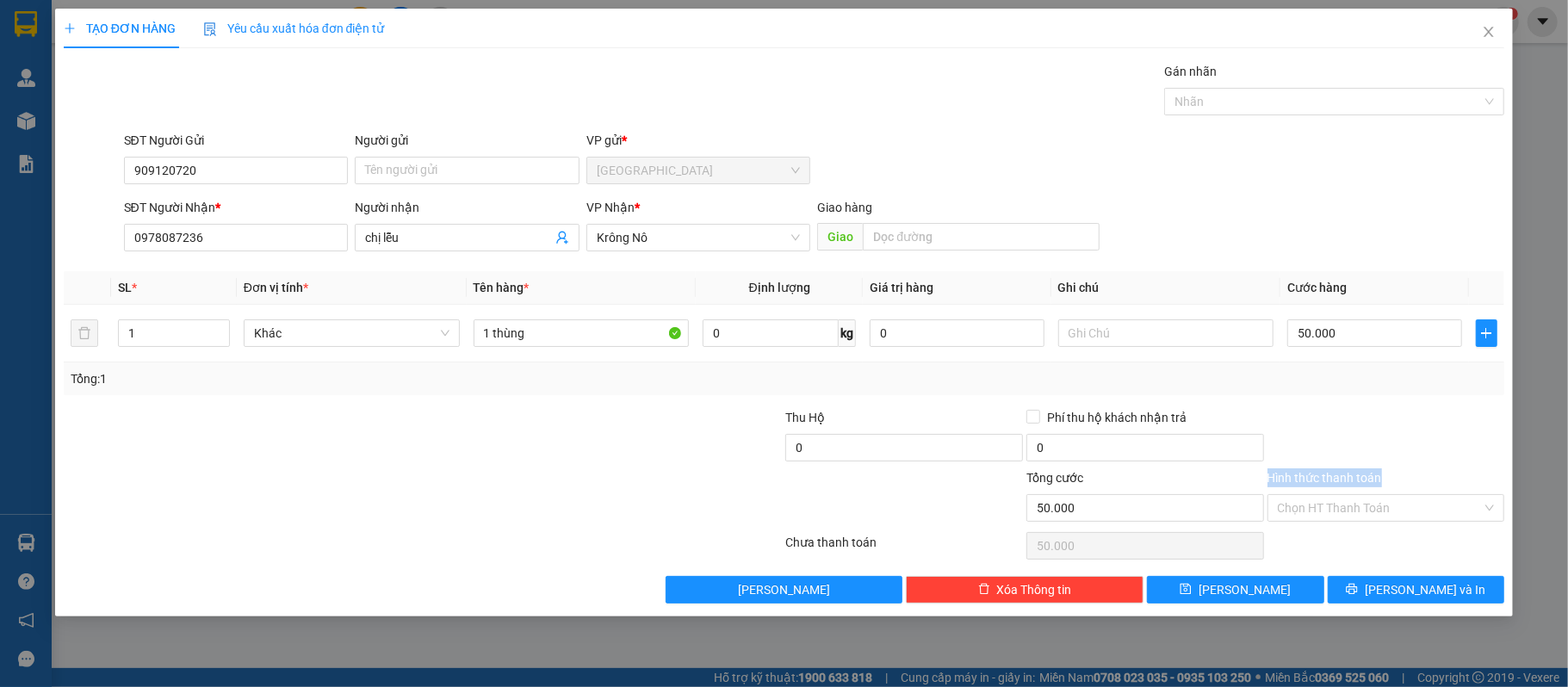
click at [1343, 479] on label "Hình thức thanh toán" at bounding box center [1325, 477] width 115 height 14
click at [1343, 495] on input "Hình thức thanh toán" at bounding box center [1381, 508] width 205 height 26
click at [1270, 479] on label "Hình thức thanh toán" at bounding box center [1325, 477] width 115 height 14
click at [1278, 495] on input "Hình thức thanh toán" at bounding box center [1381, 508] width 205 height 26
drag, startPoint x: 1422, startPoint y: 425, endPoint x: 1375, endPoint y: 489, distance: 79.4
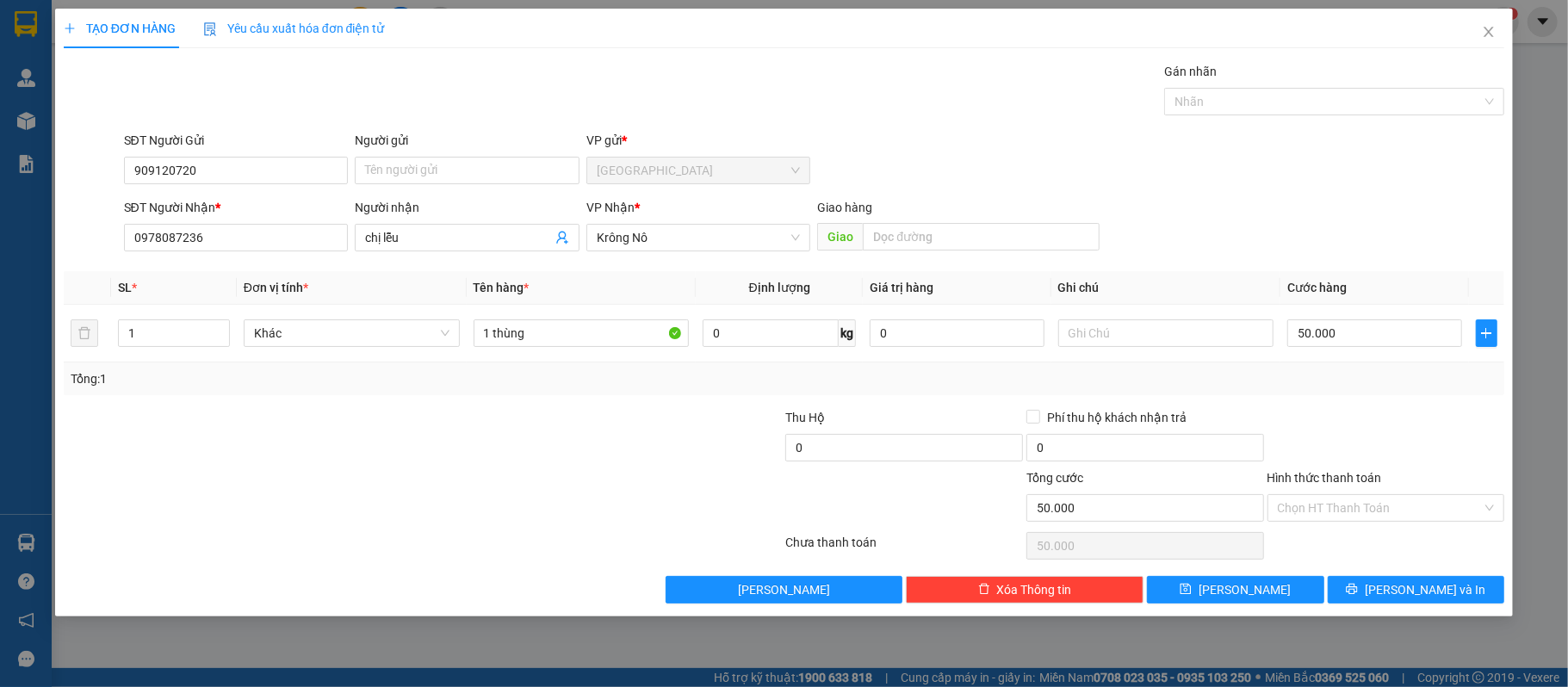
click at [1424, 424] on div at bounding box center [1386, 438] width 241 height 61
click at [132, 173] on input "909120720" at bounding box center [236, 171] width 225 height 28
type input "0909120720"
click at [1434, 598] on span "[PERSON_NAME] và In" at bounding box center [1424, 589] width 120 height 19
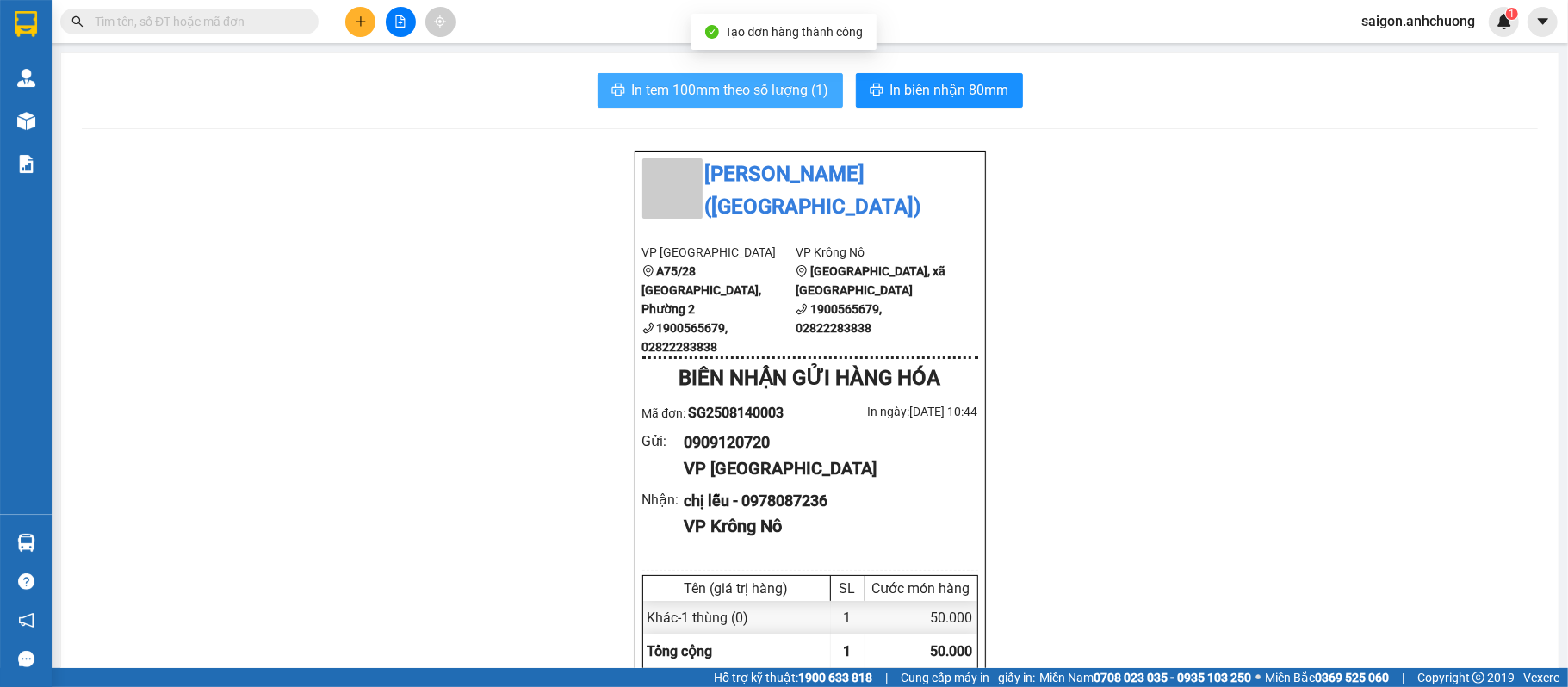
click at [755, 76] on button "In tem 100mm theo số lượng (1)" at bounding box center [720, 89] width 245 height 34
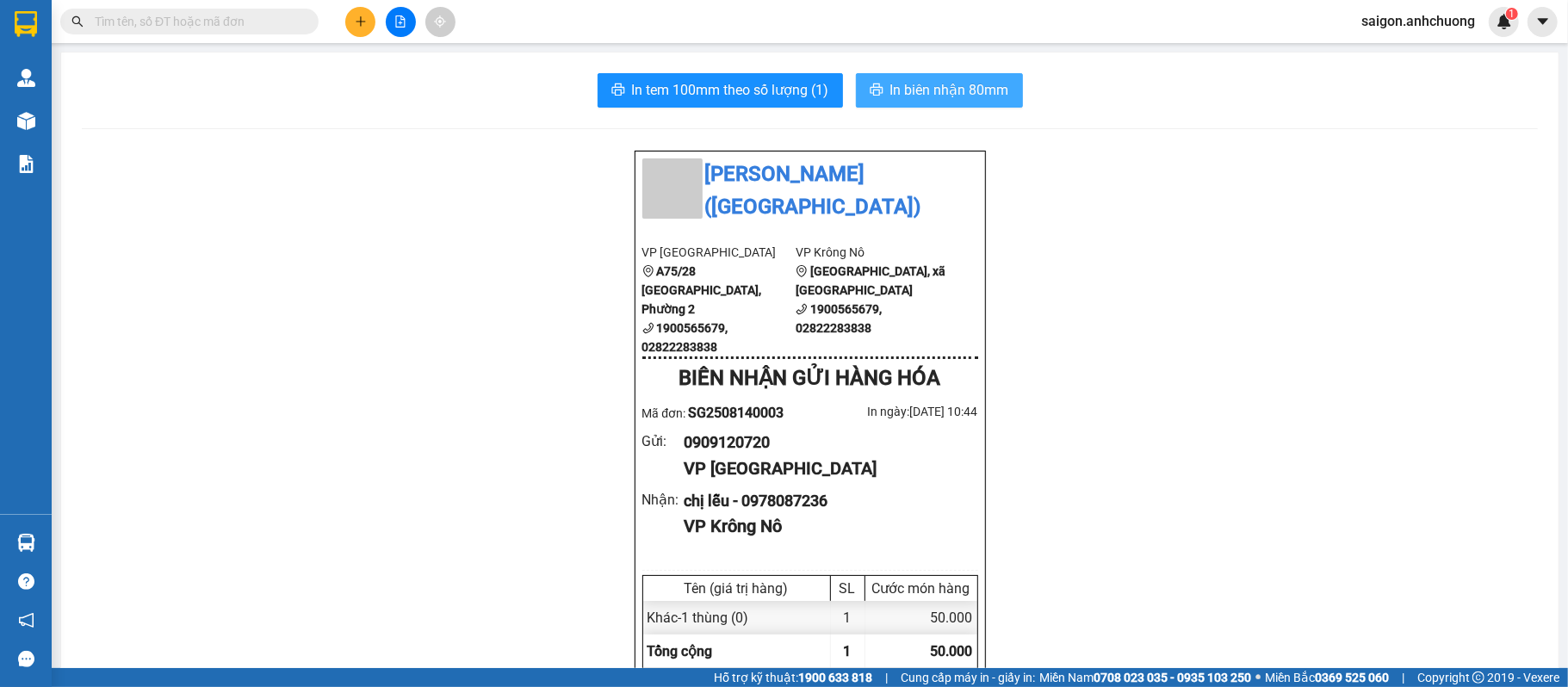
click at [989, 91] on span "In biên nhận 80mm" at bounding box center [949, 89] width 118 height 21
